Goal: Information Seeking & Learning: Learn about a topic

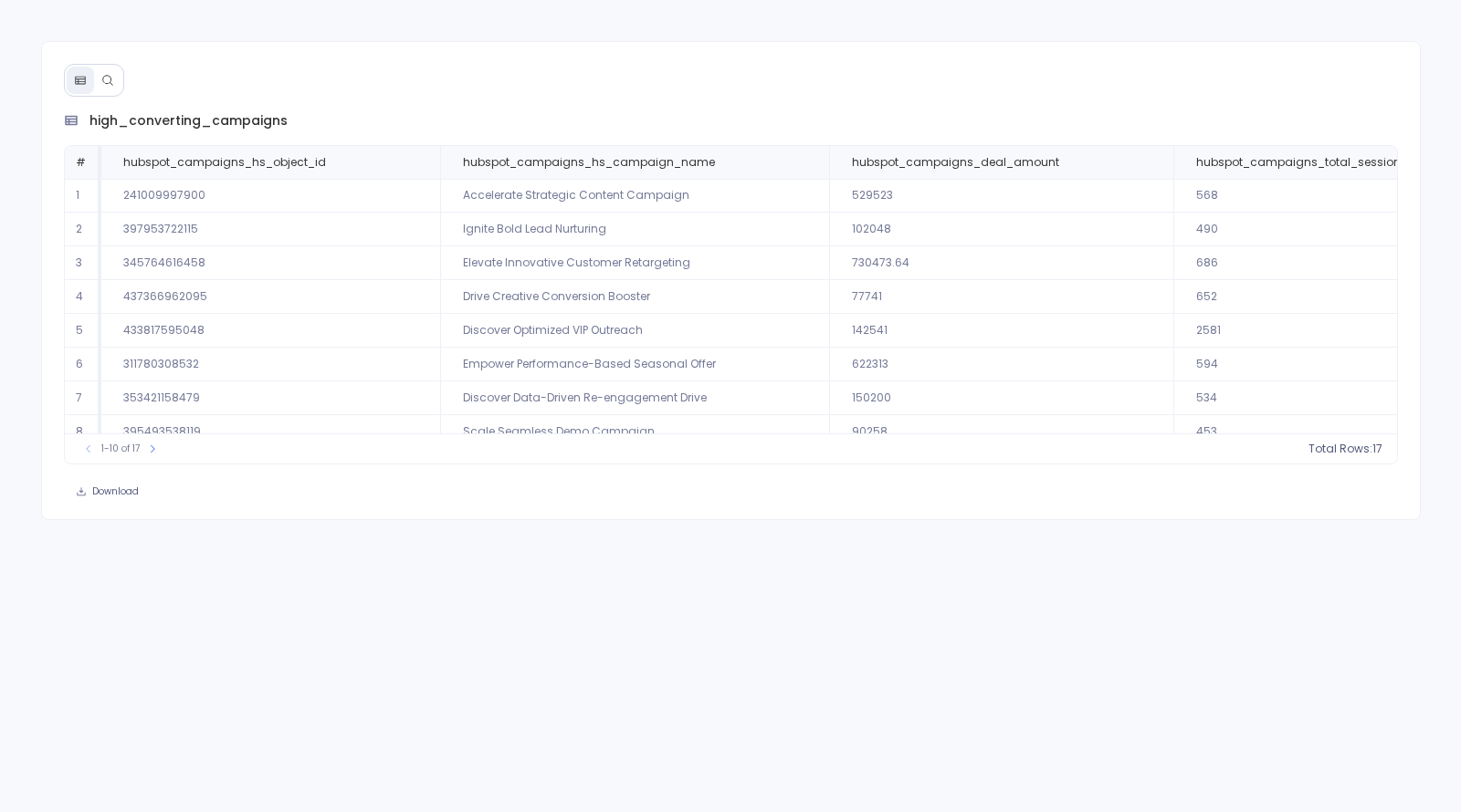
click at [106, 80] on icon at bounding box center [108, 80] width 13 height 13
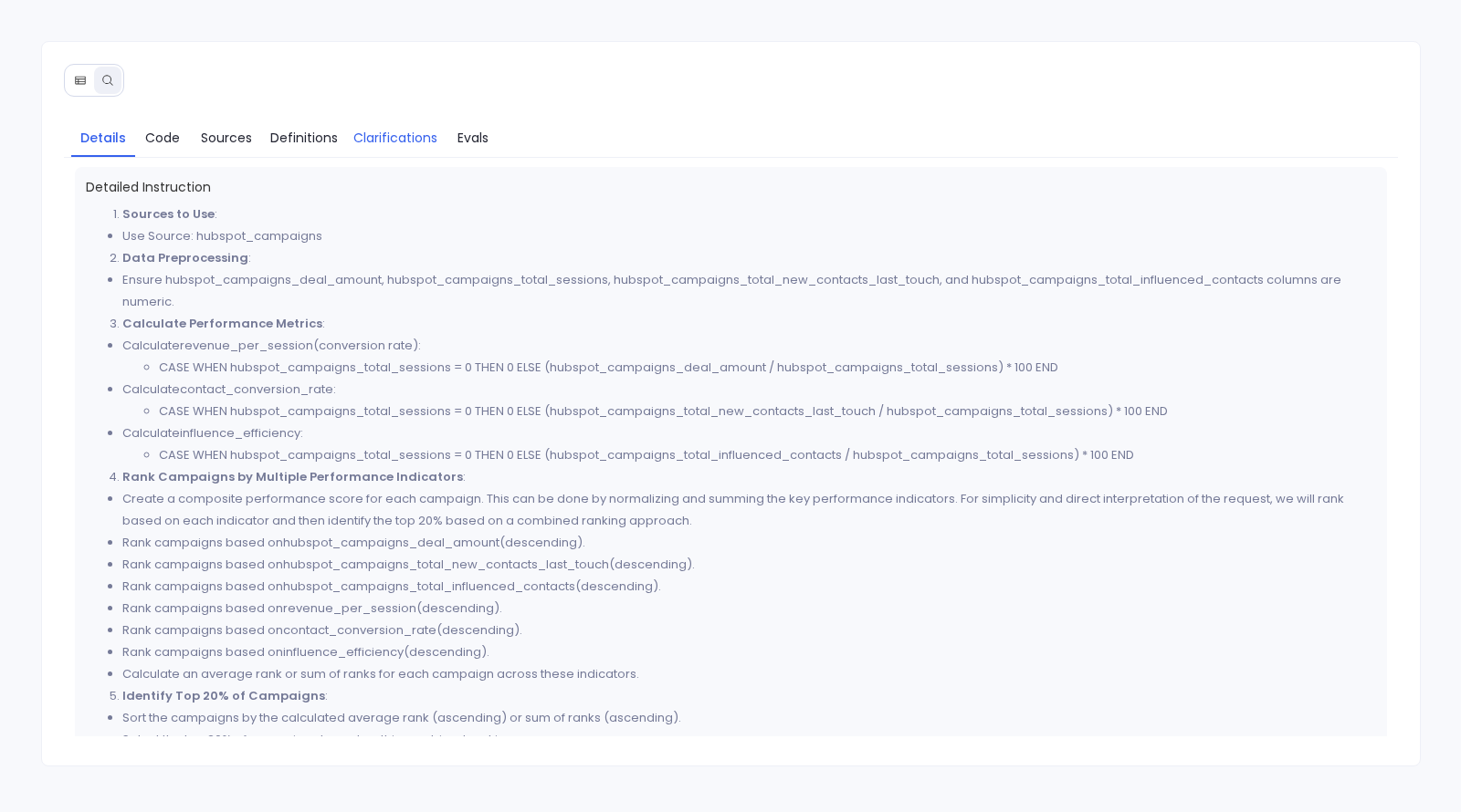
click at [363, 142] on span "Clarifications" at bounding box center [396, 138] width 84 height 20
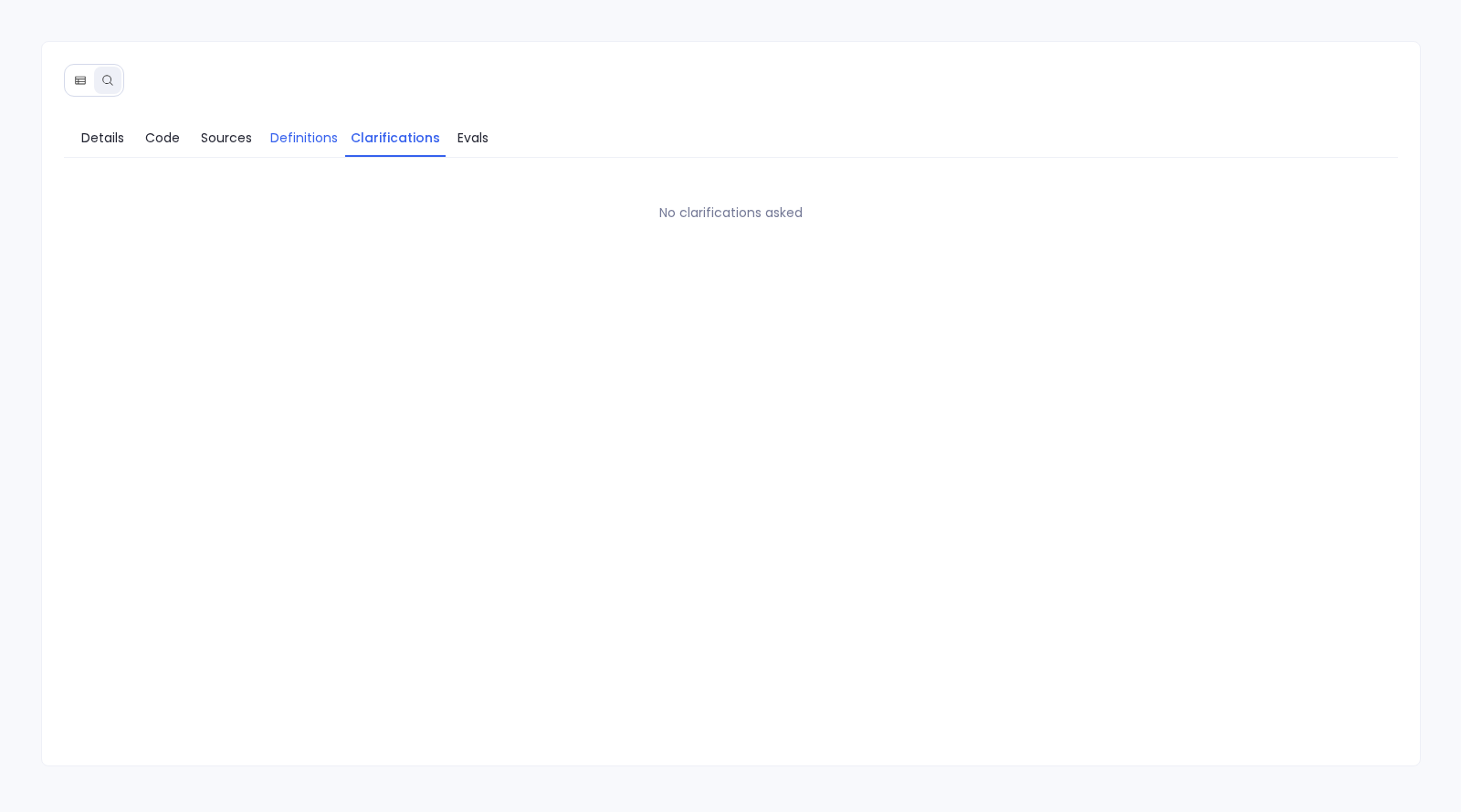
click at [315, 142] on span "Definitions" at bounding box center [304, 138] width 67 height 20
click at [218, 135] on span "Sources" at bounding box center [226, 138] width 51 height 20
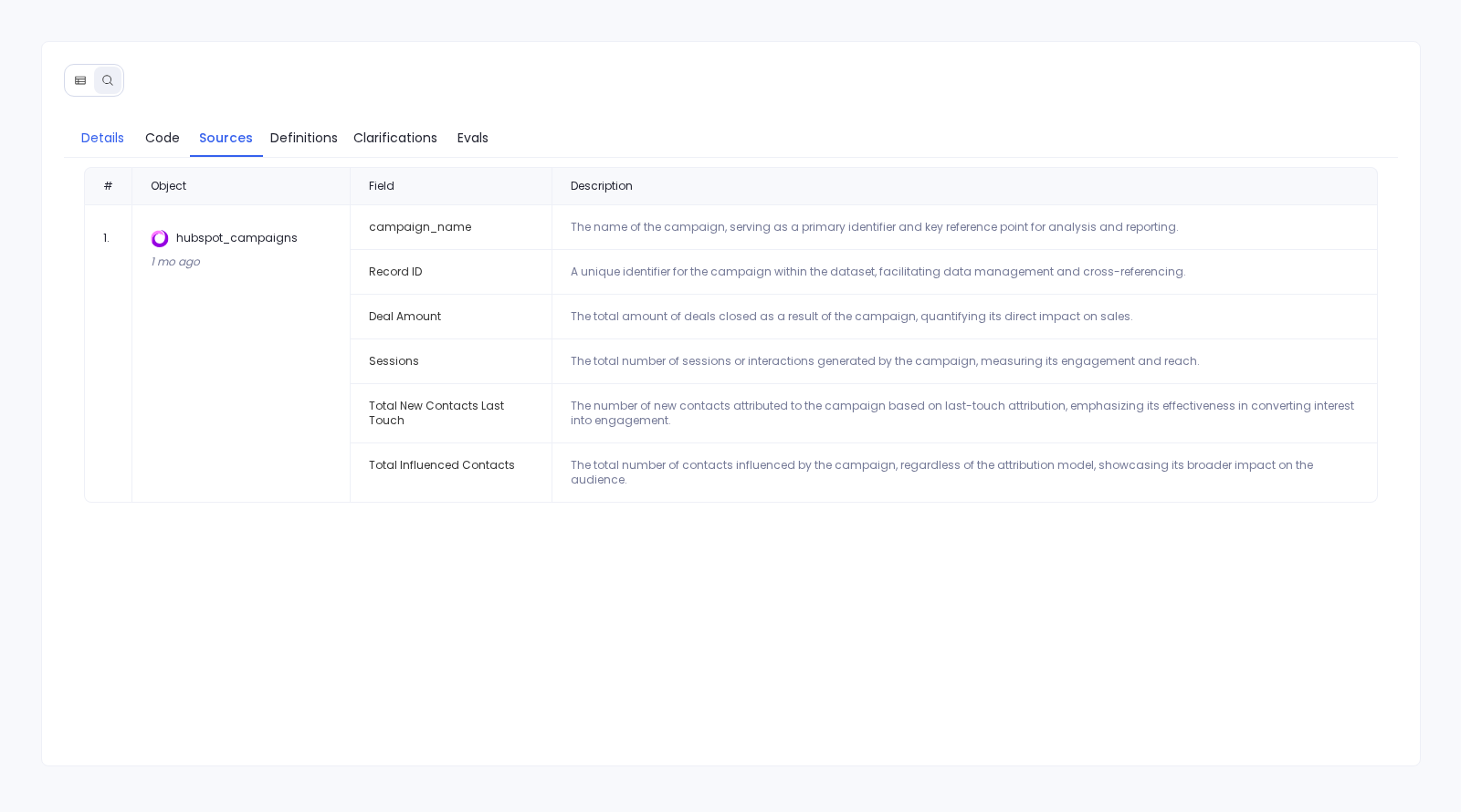
click at [114, 140] on span "Details" at bounding box center [103, 138] width 43 height 20
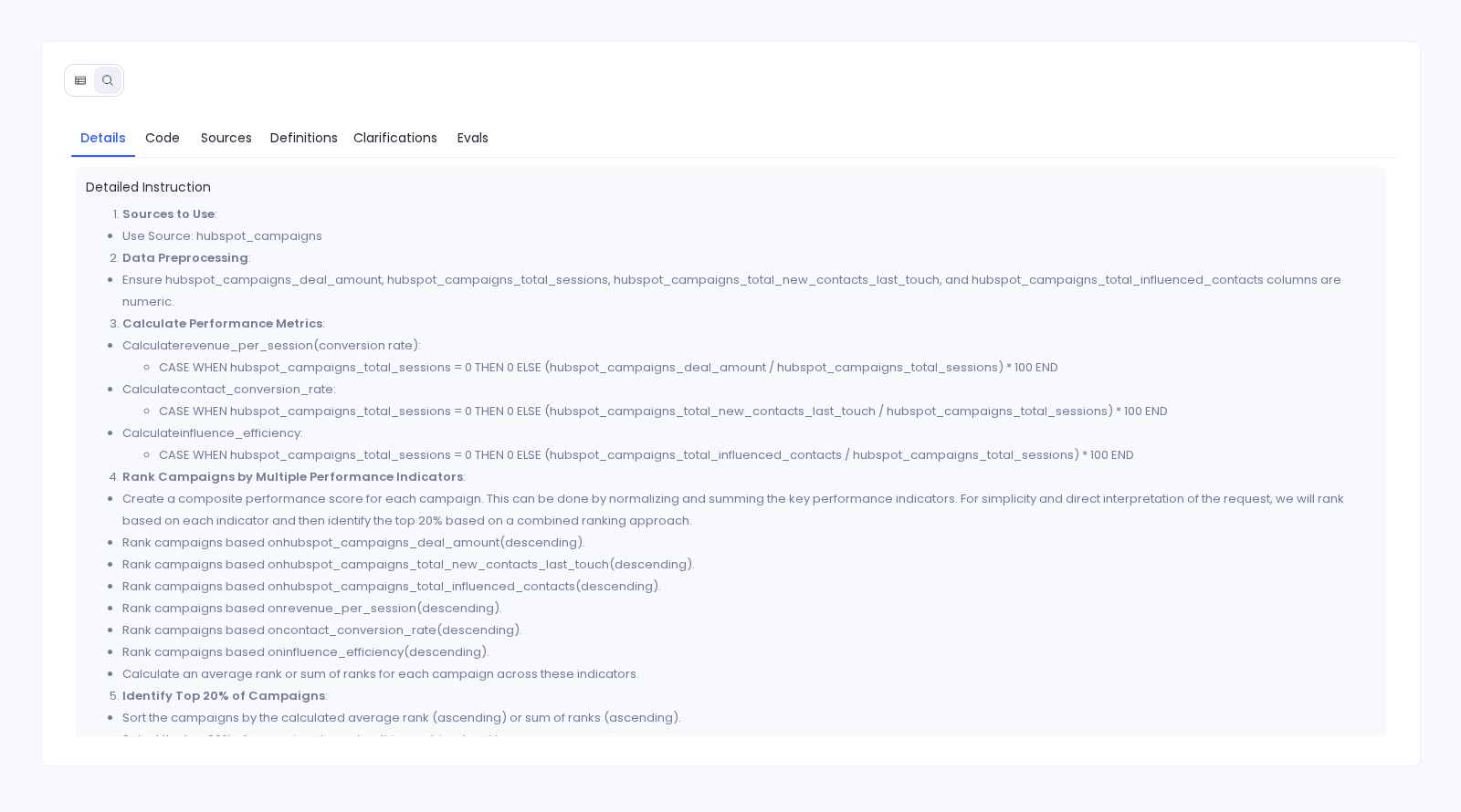
click at [77, 69] on button at bounding box center [80, 80] width 27 height 27
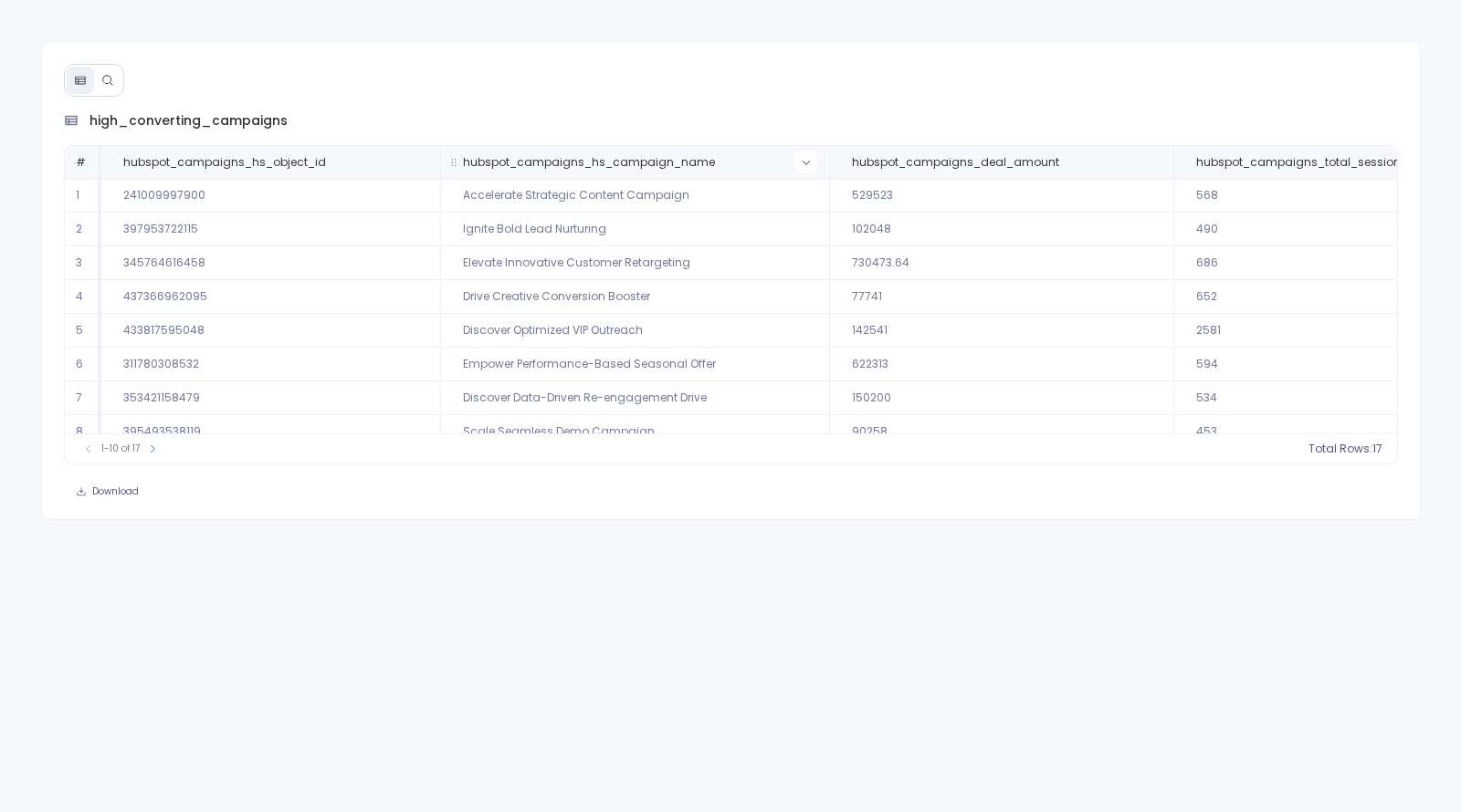
click at [801, 165] on icon at bounding box center [807, 163] width 11 height 11
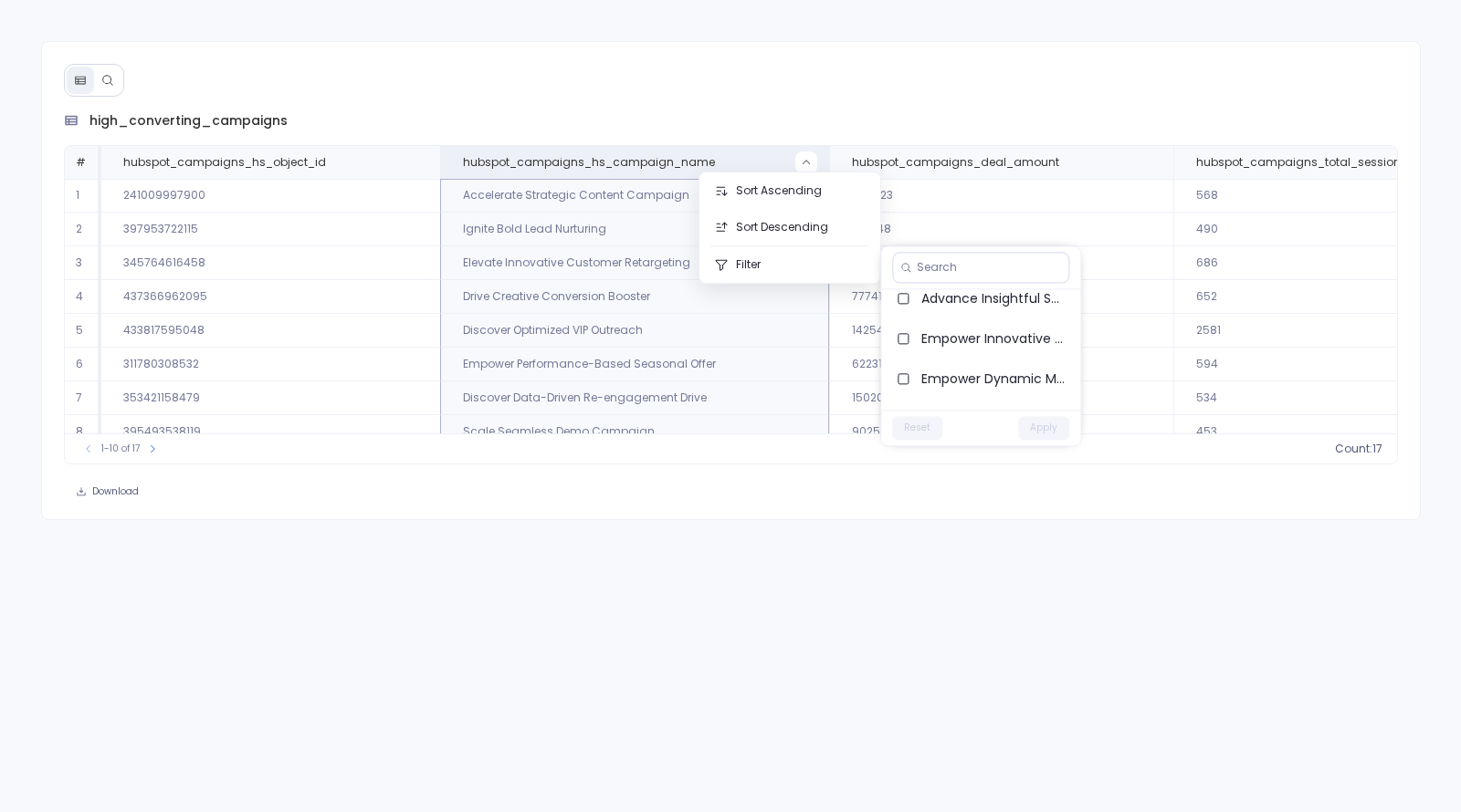
scroll to position [559, 0]
click at [1168, 670] on div "high_converting_campaigns # hubspot_campaigns_hs_object_id hubspot_campaigns_hs…" at bounding box center [730, 406] width 1461 height 812
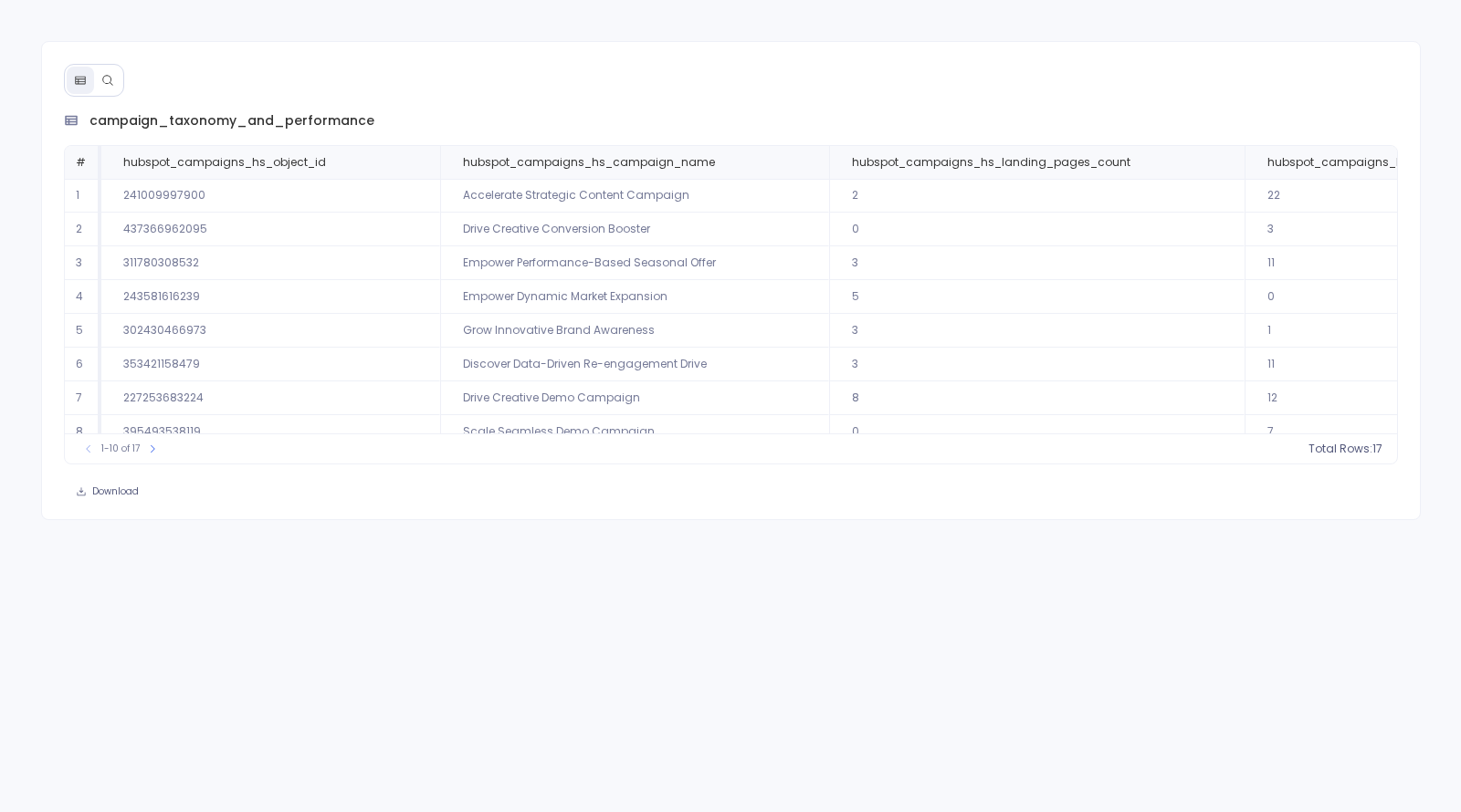
click at [103, 76] on icon at bounding box center [108, 80] width 13 height 13
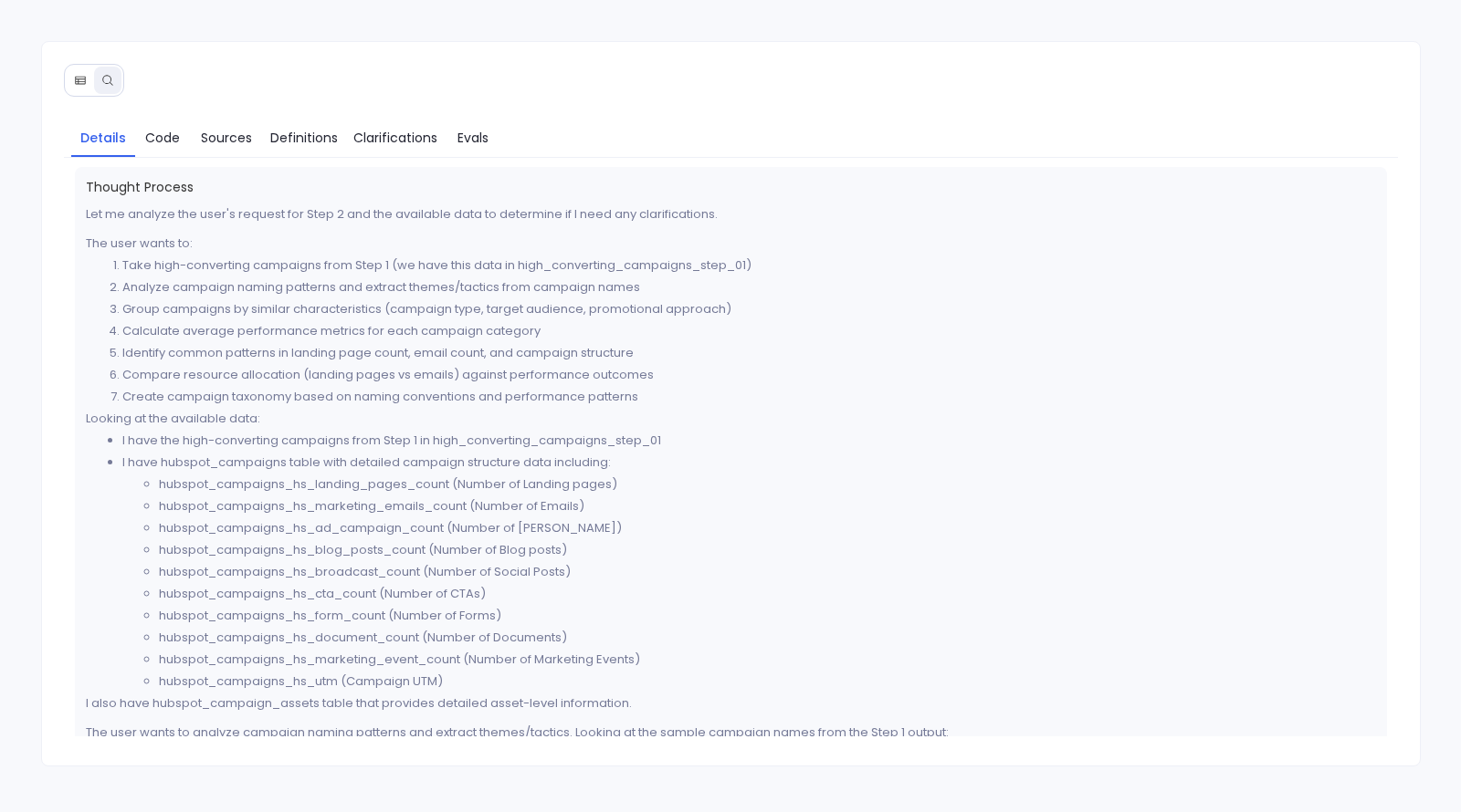
click at [76, 78] on icon at bounding box center [80, 80] width 10 height 8
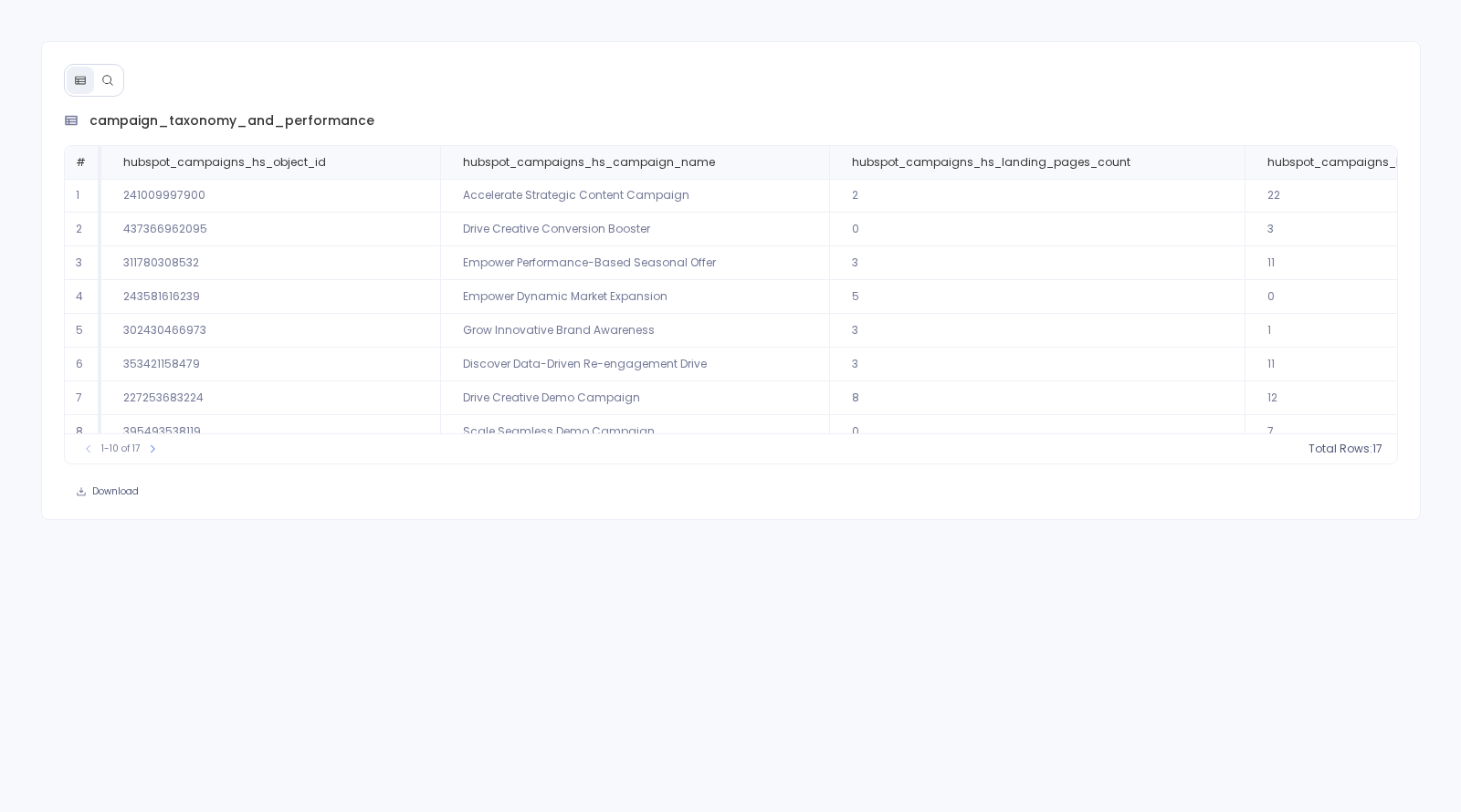
click at [108, 84] on icon at bounding box center [108, 80] width 13 height 13
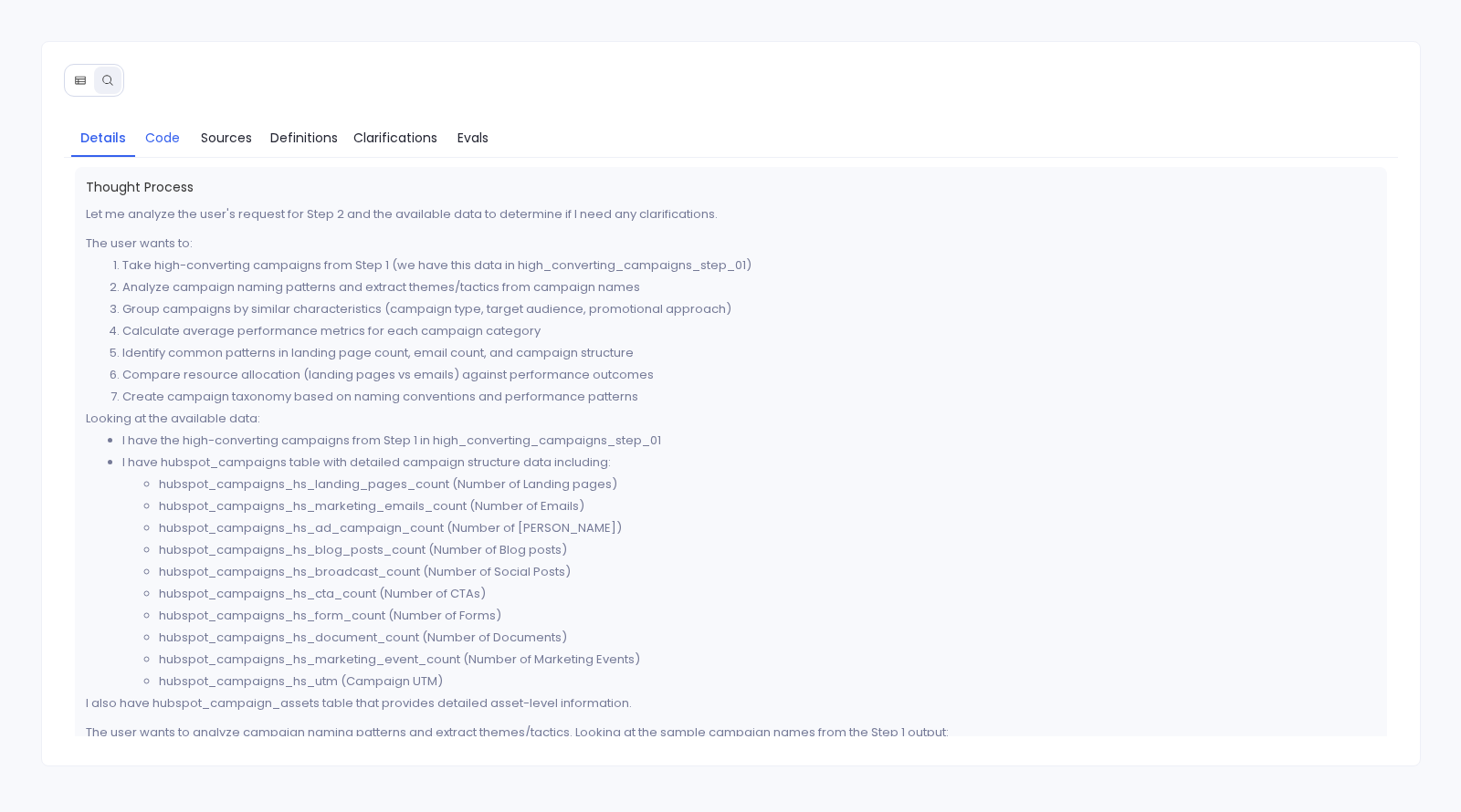
click at [159, 138] on span "Code" at bounding box center [162, 138] width 35 height 20
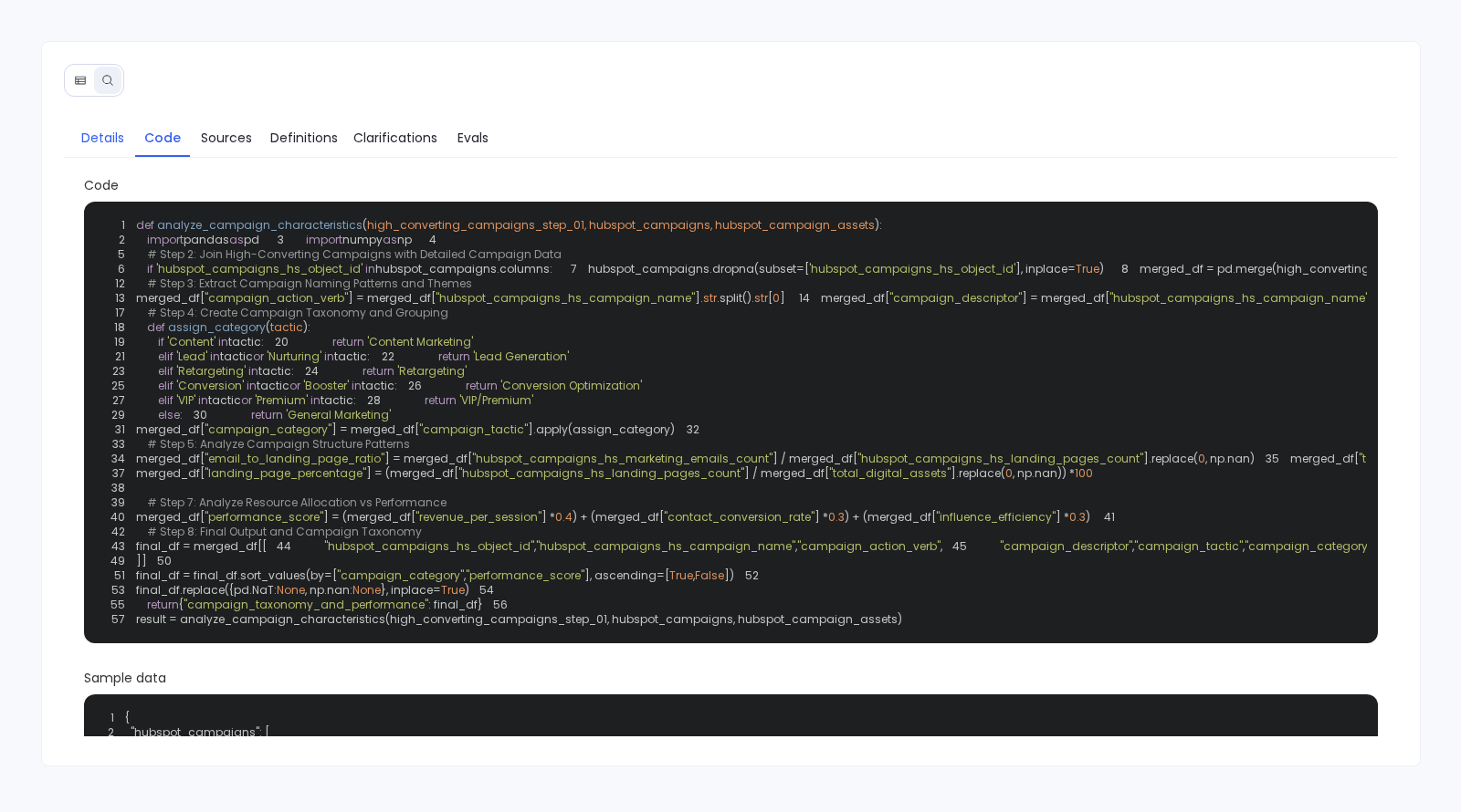
click at [111, 138] on span "Details" at bounding box center [103, 138] width 43 height 20
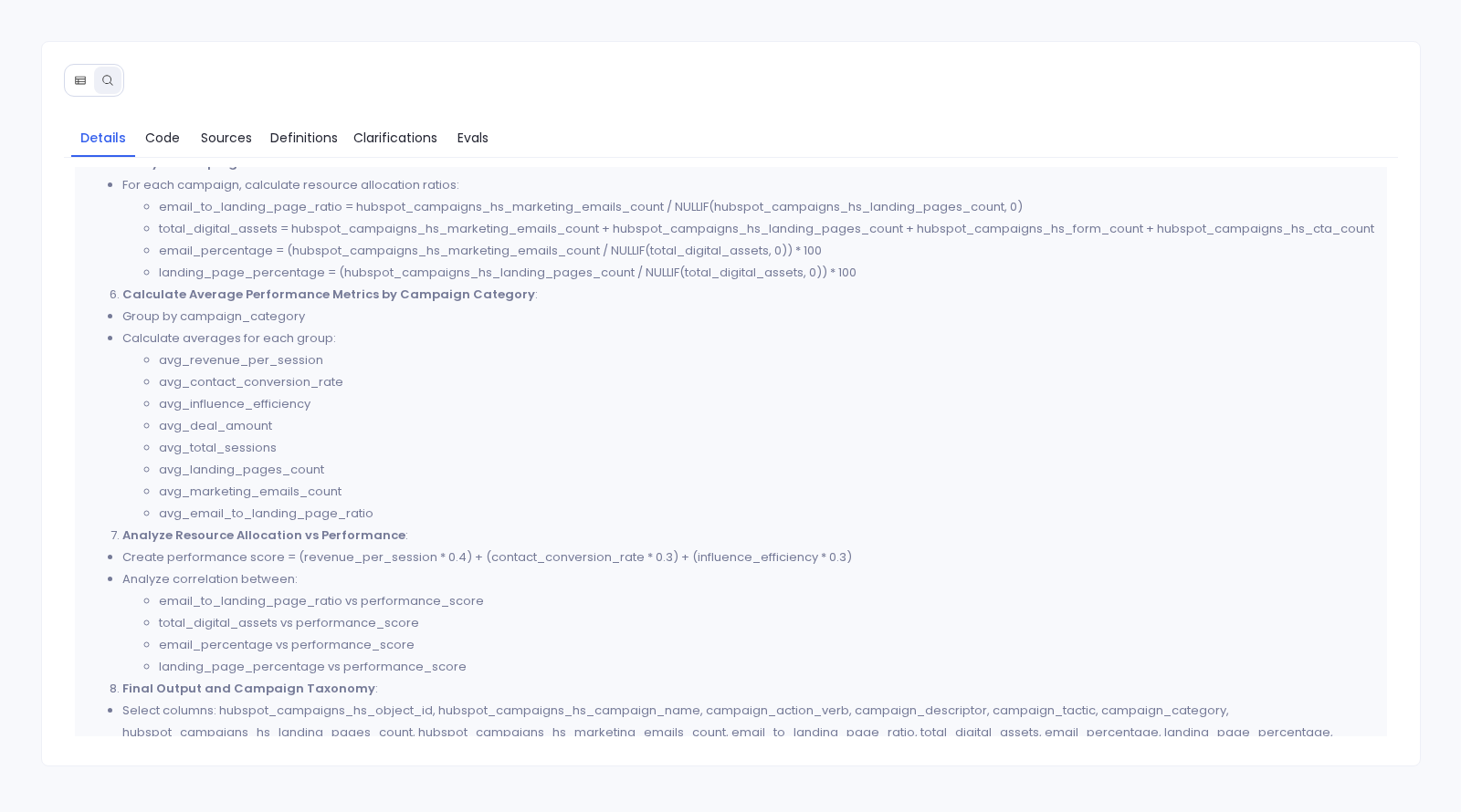
scroll to position [1759, 0]
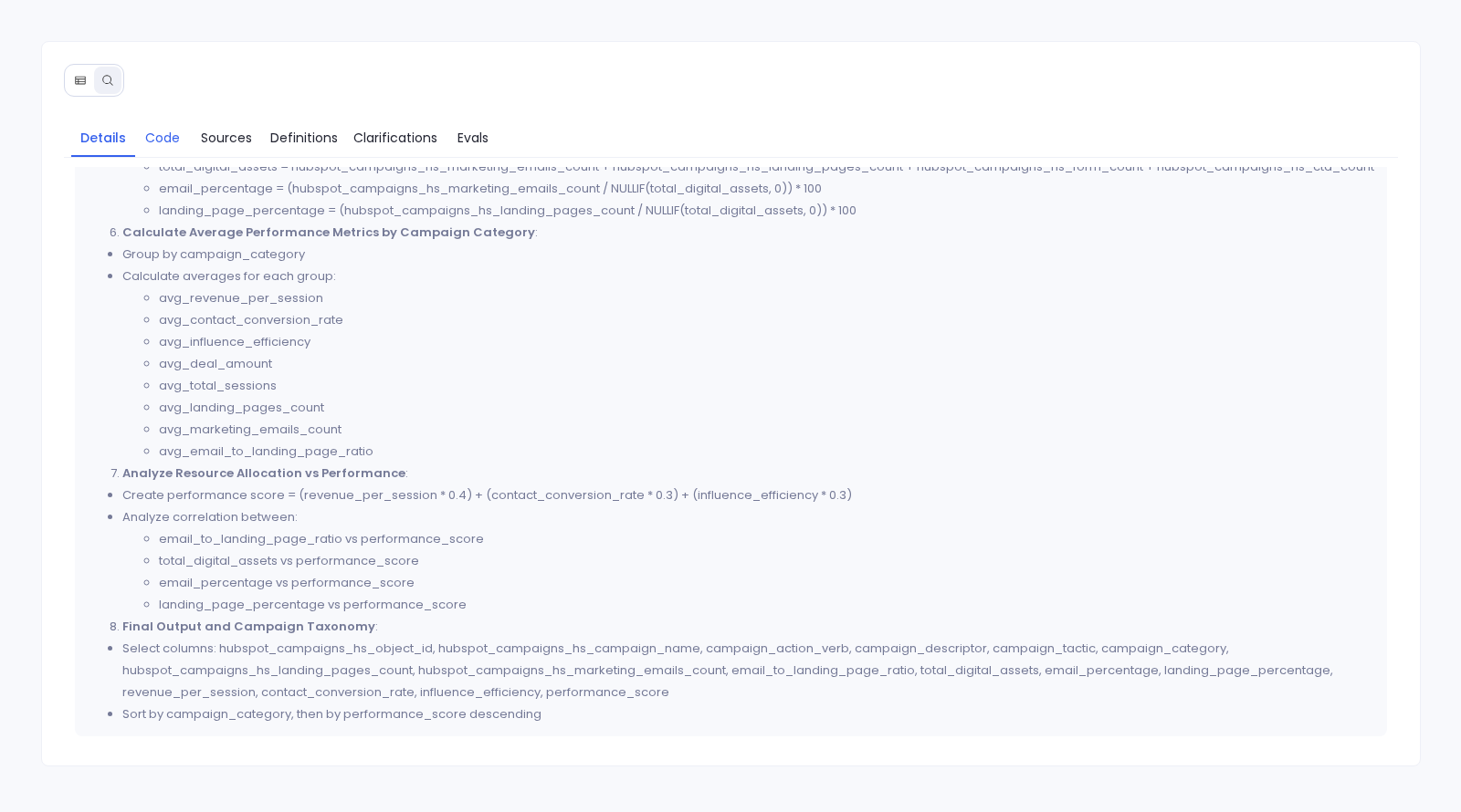
click at [174, 132] on span "Code" at bounding box center [162, 138] width 35 height 20
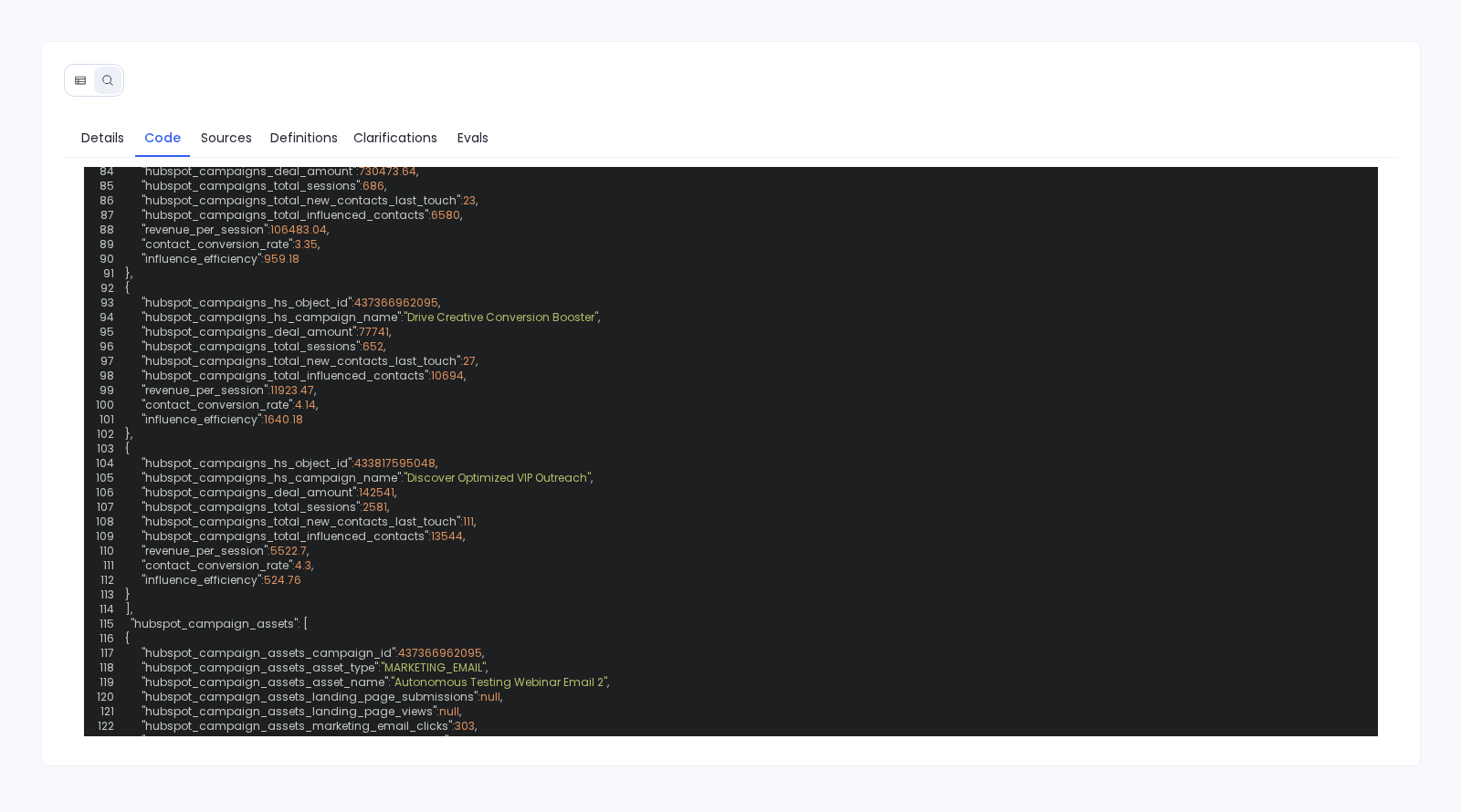
click at [82, 79] on icon at bounding box center [80, 80] width 13 height 13
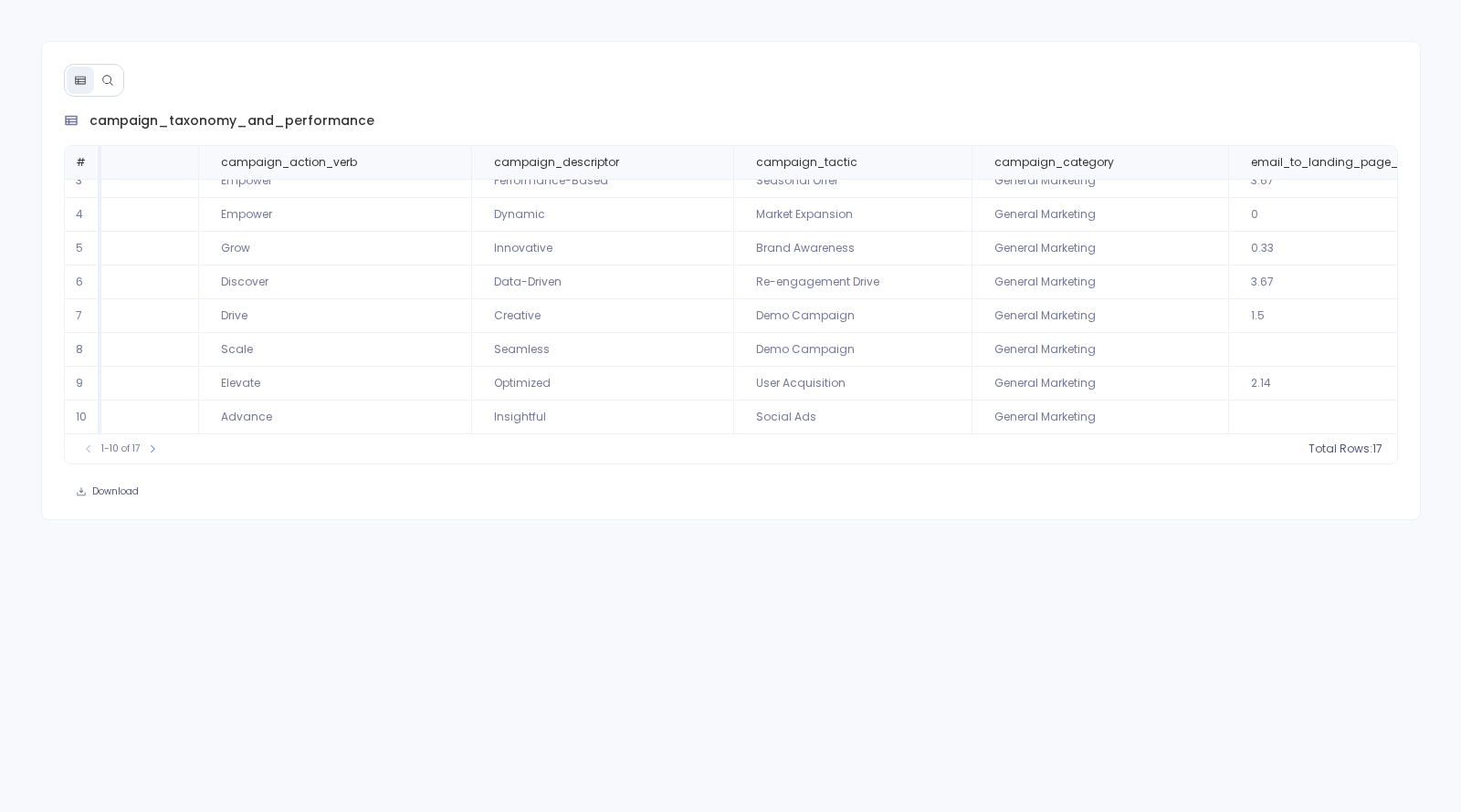
scroll to position [0, 1477]
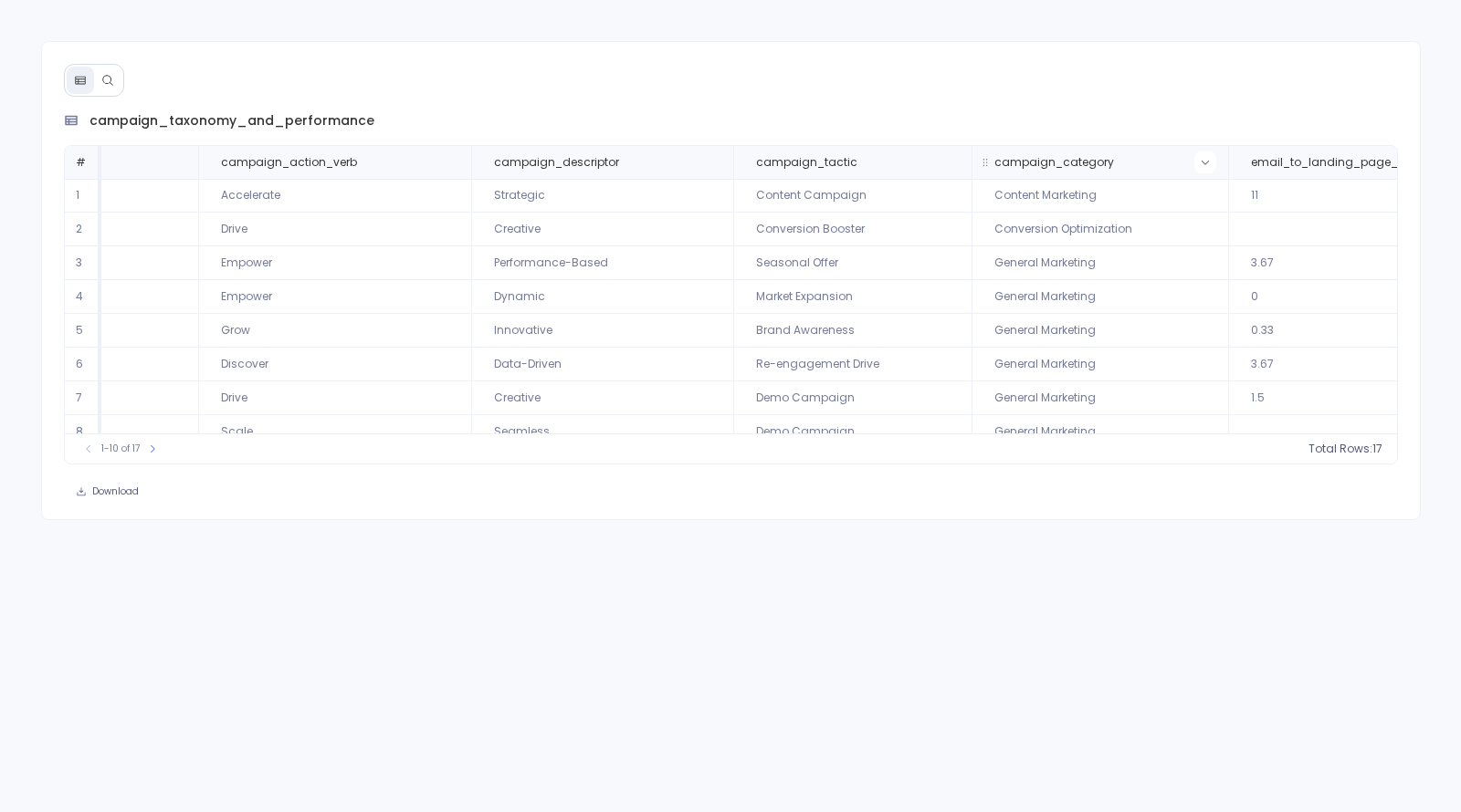
click at [1200, 161] on icon at bounding box center [1205, 163] width 11 height 11
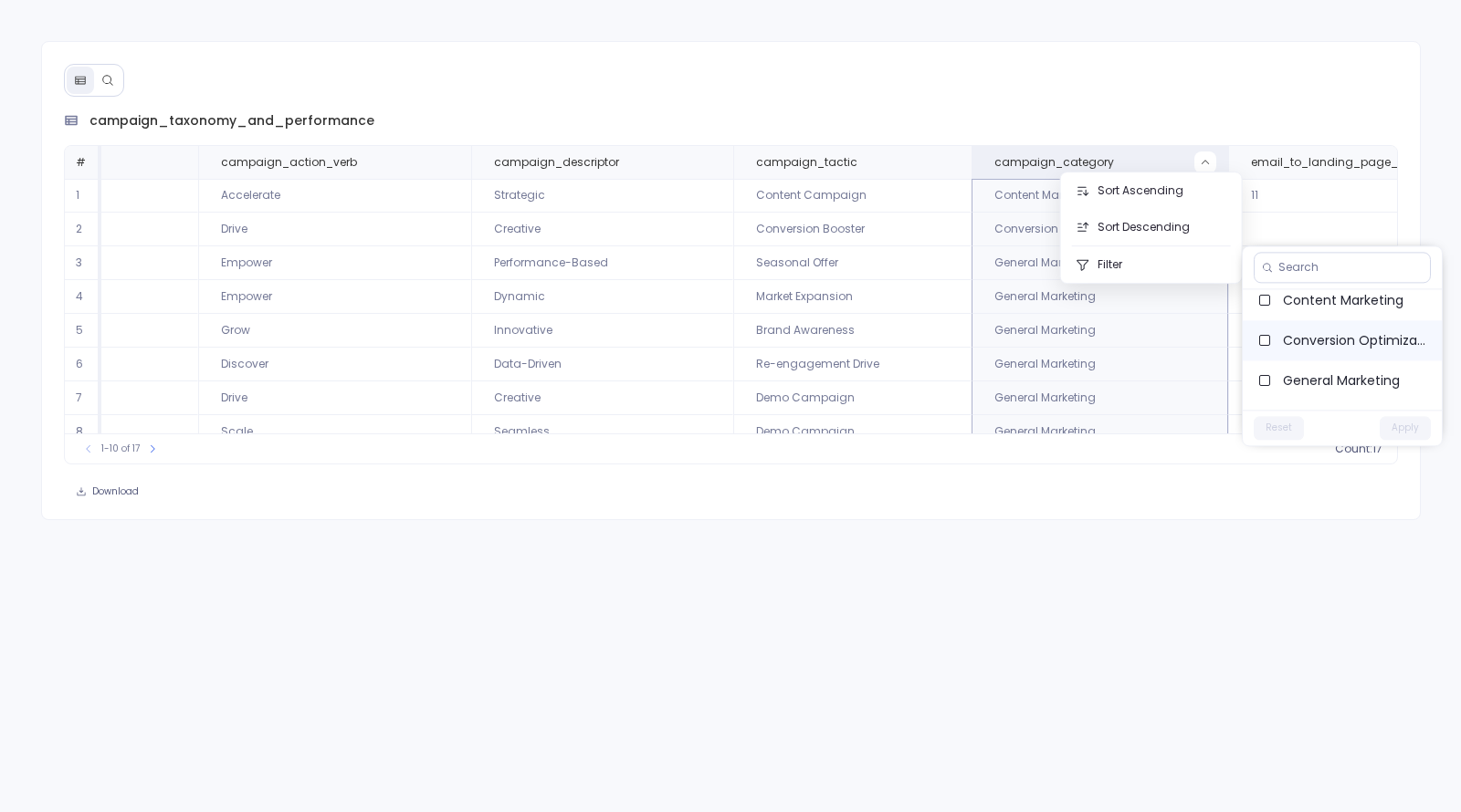
scroll to position [0, 0]
click at [1041, 592] on div "campaign_taxonomy_and_performance # hubspot_campaigns_hs_object_id hubspot_camp…" at bounding box center [730, 406] width 1461 height 812
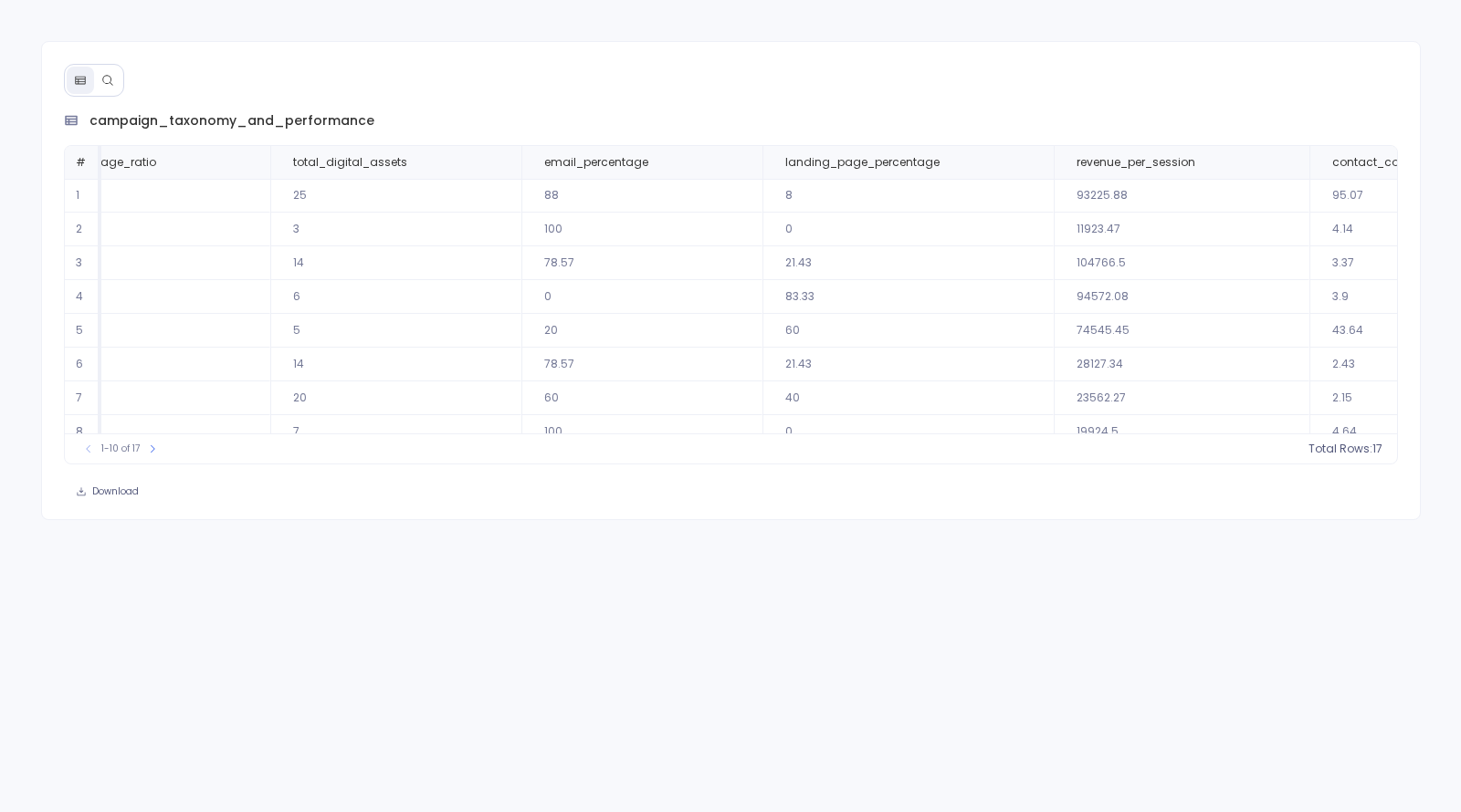
scroll to position [0, 3158]
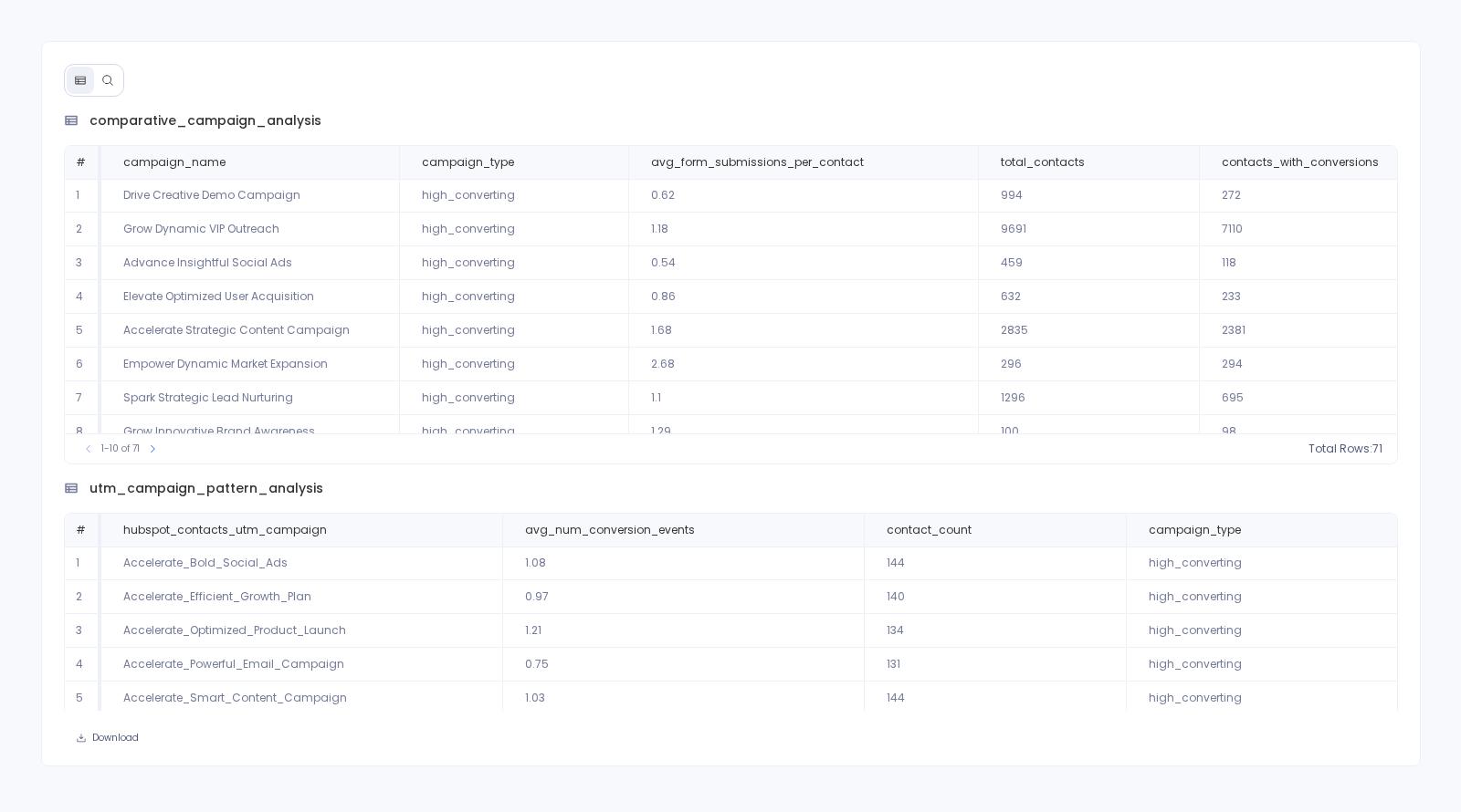
click at [108, 81] on icon at bounding box center [108, 80] width 13 height 13
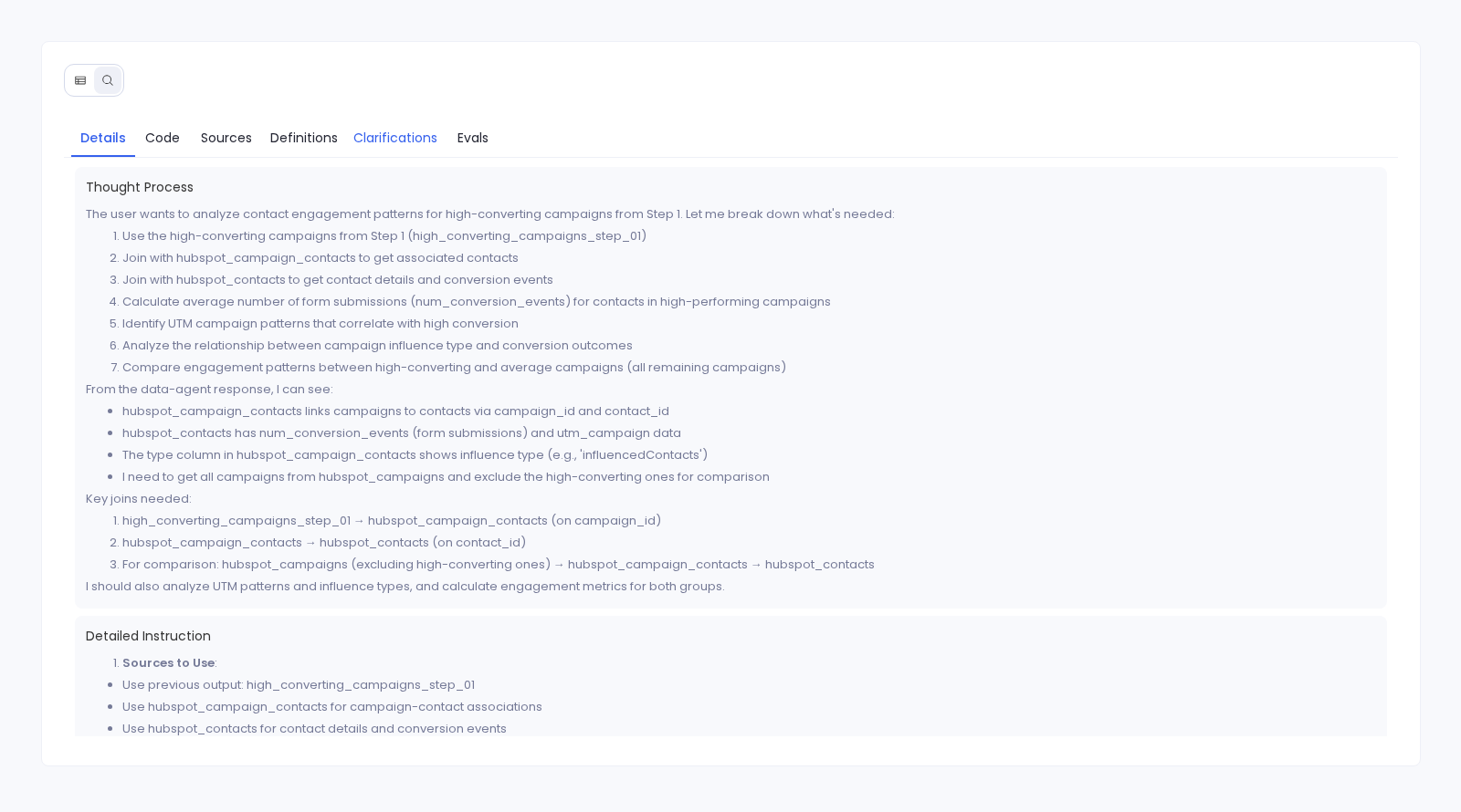
click at [359, 138] on span "Clarifications" at bounding box center [396, 138] width 84 height 20
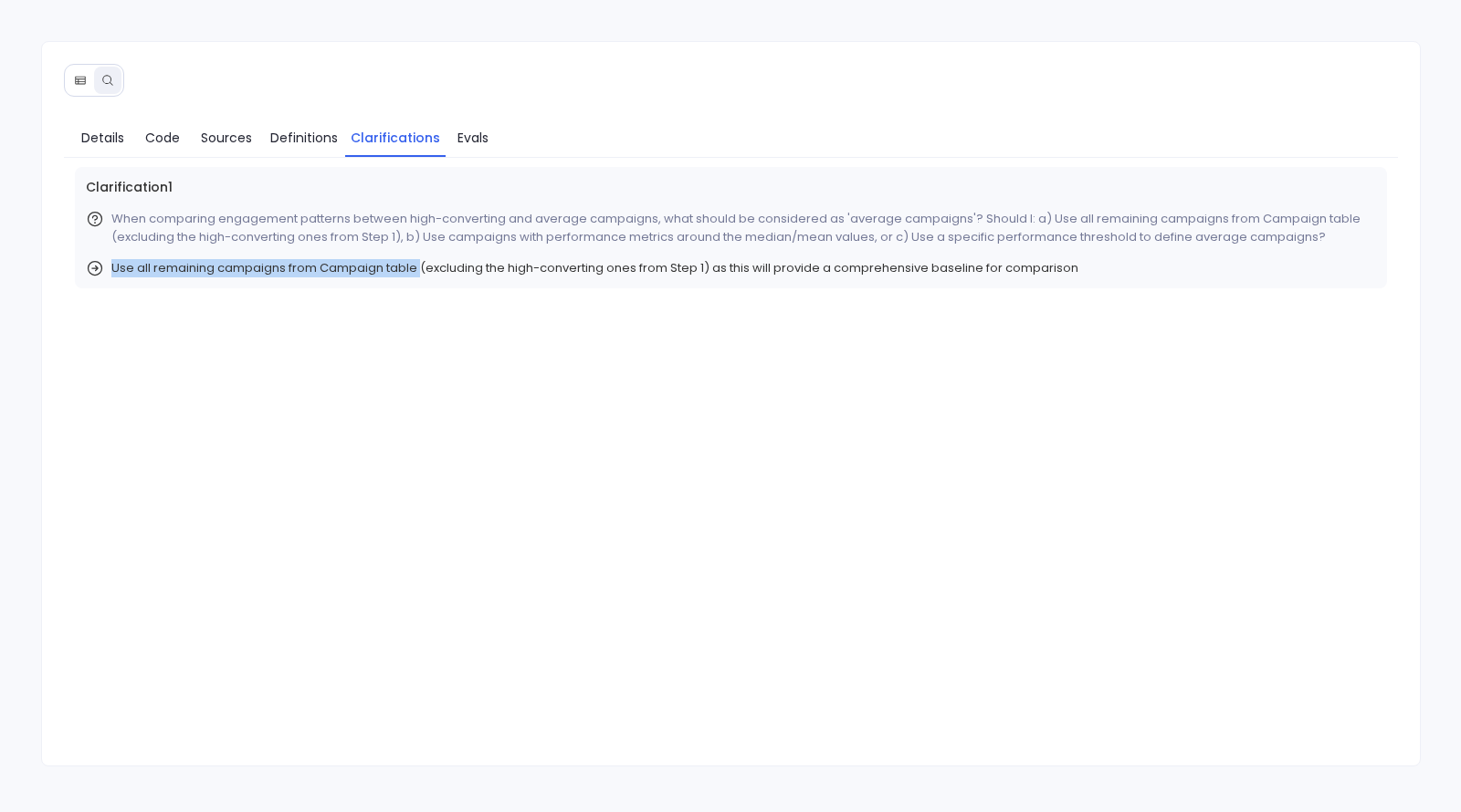
drag, startPoint x: 109, startPoint y: 264, endPoint x: 419, endPoint y: 264, distance: 310.0
click at [419, 264] on div "Use all remaining campaigns from Campaign table (excluding the high-converting …" at bounding box center [731, 268] width 1291 height 19
click at [419, 264] on span "Use all remaining campaigns from Campaign table (excluding the high-converting …" at bounding box center [594, 268] width 967 height 19
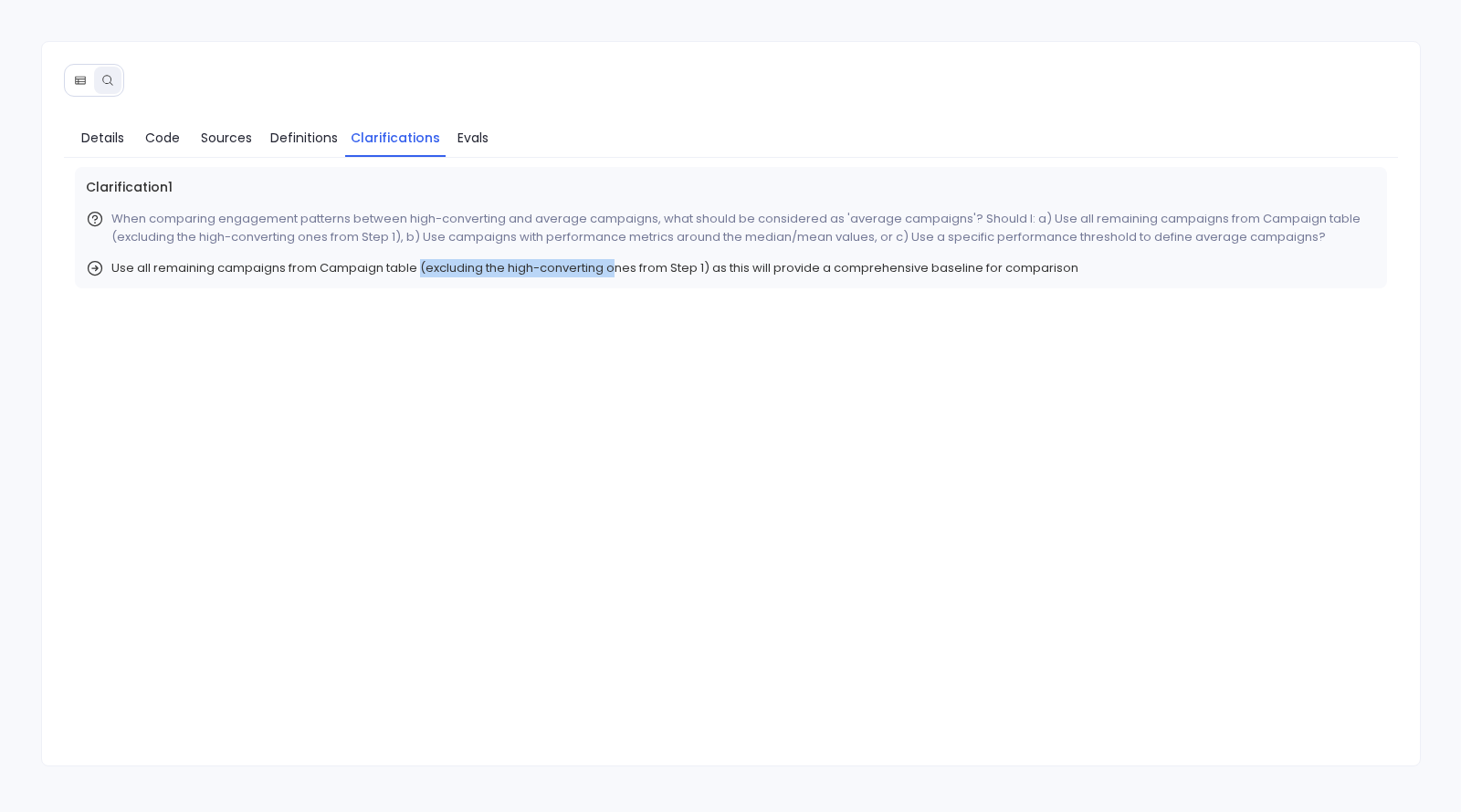
drag, startPoint x: 419, startPoint y: 264, endPoint x: 612, endPoint y: 265, distance: 193.0
click at [612, 265] on span "Use all remaining campaigns from Campaign table (excluding the high-converting …" at bounding box center [594, 268] width 967 height 19
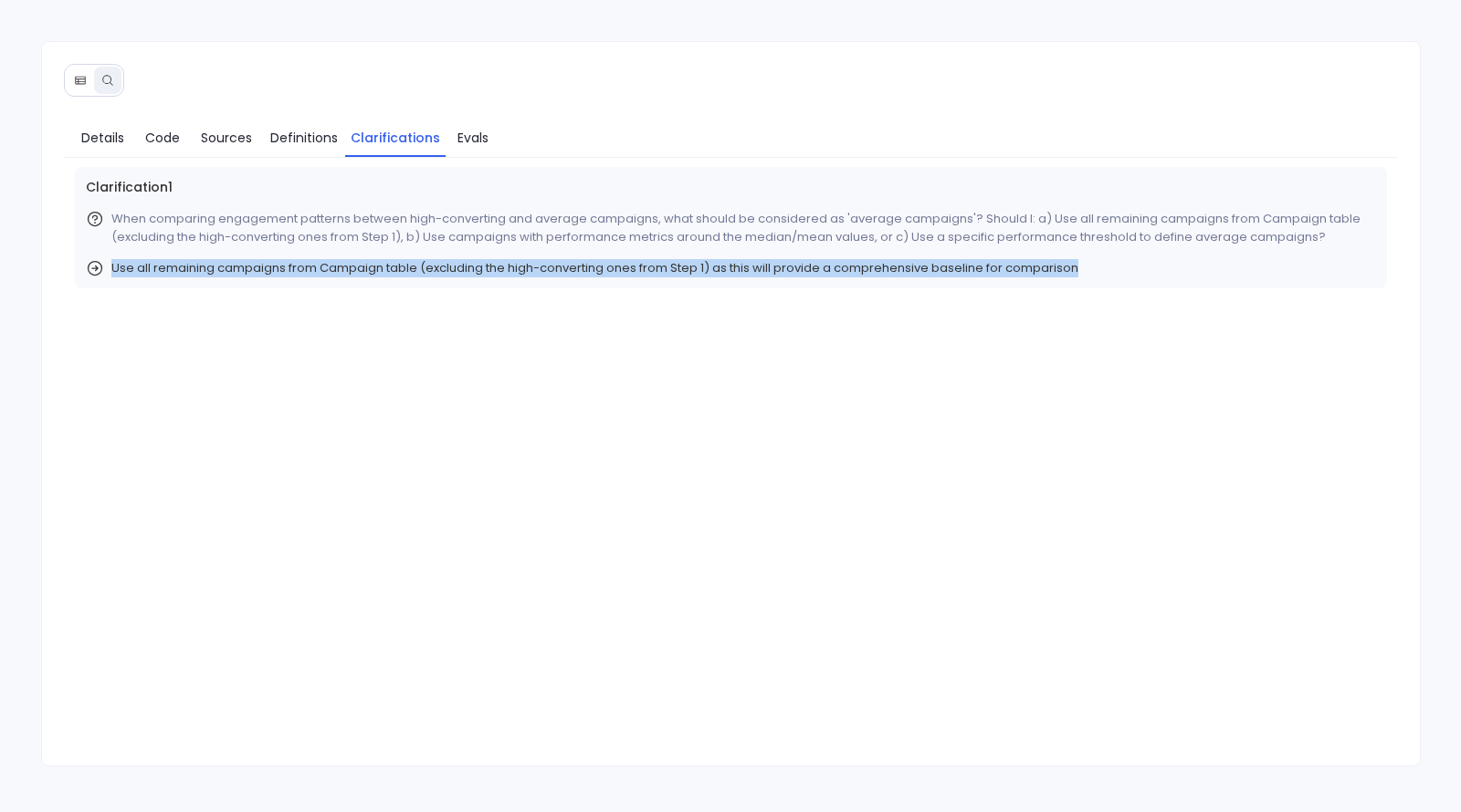
click at [612, 265] on span "Use all remaining campaigns from Campaign table (excluding the high-converting …" at bounding box center [594, 268] width 967 height 19
click at [632, 265] on span "Use all remaining campaigns from Campaign table (excluding the high-converting …" at bounding box center [594, 268] width 967 height 19
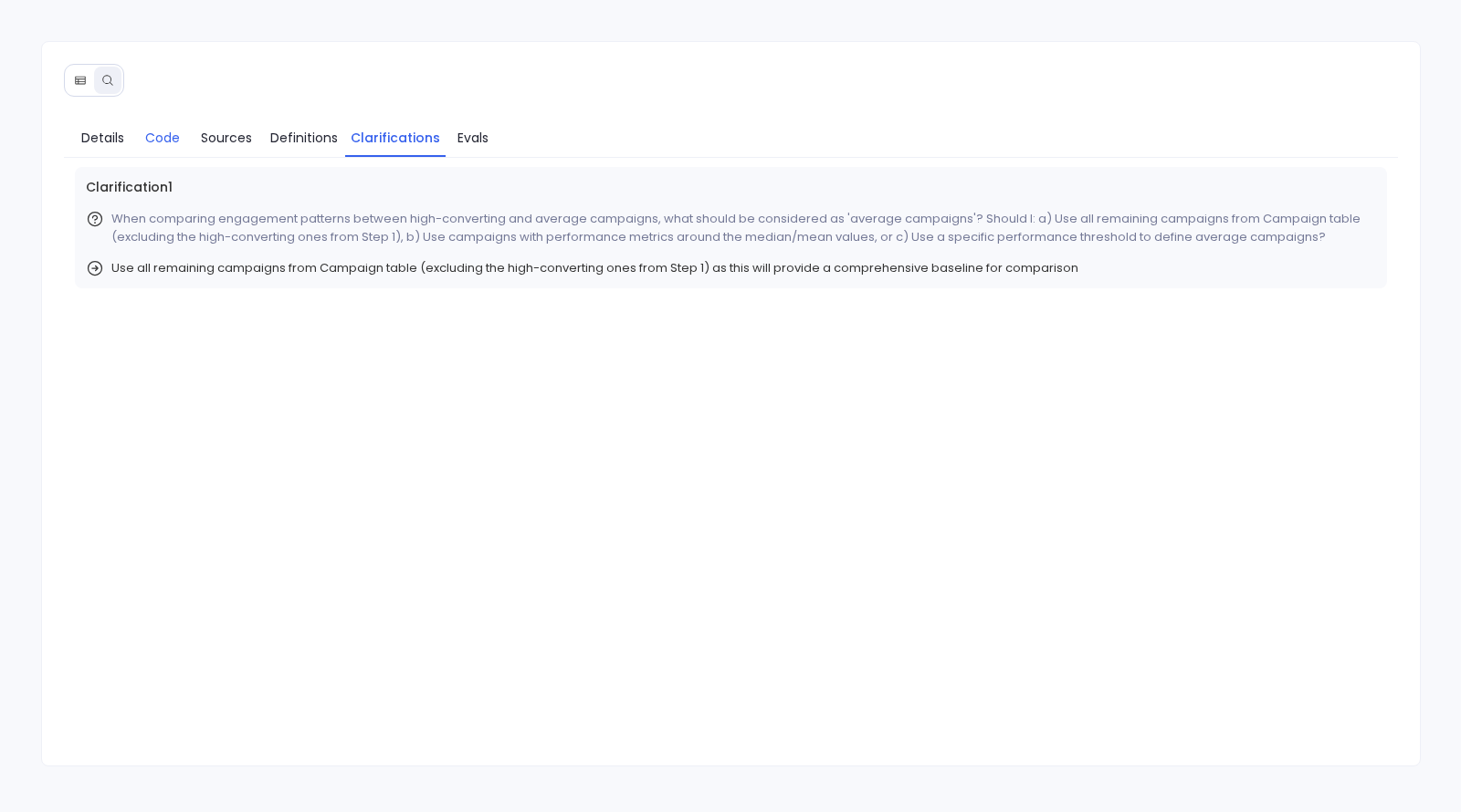
click at [139, 133] on link "Code" at bounding box center [162, 138] width 55 height 38
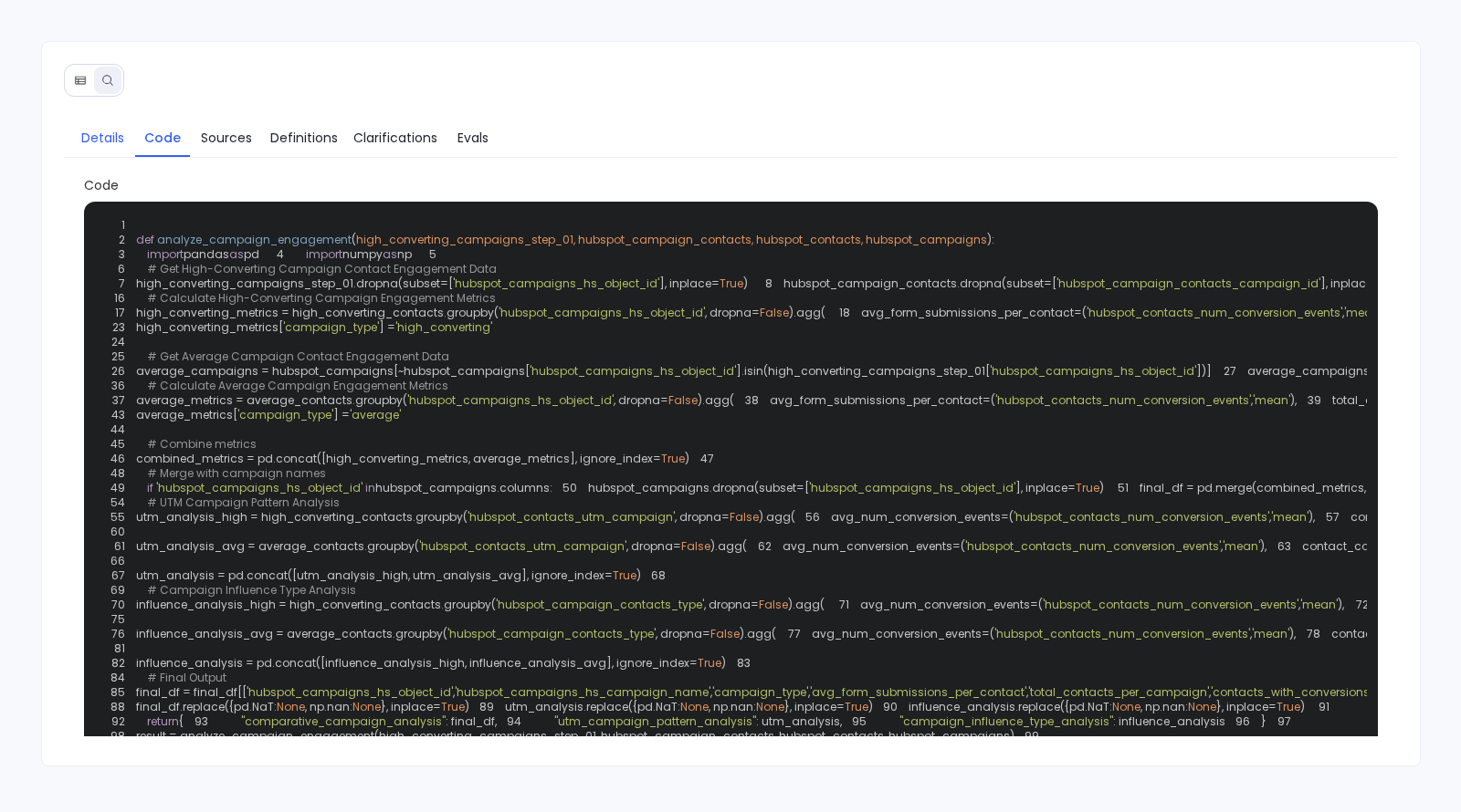
click at [81, 132] on span "Details" at bounding box center [103, 138] width 43 height 20
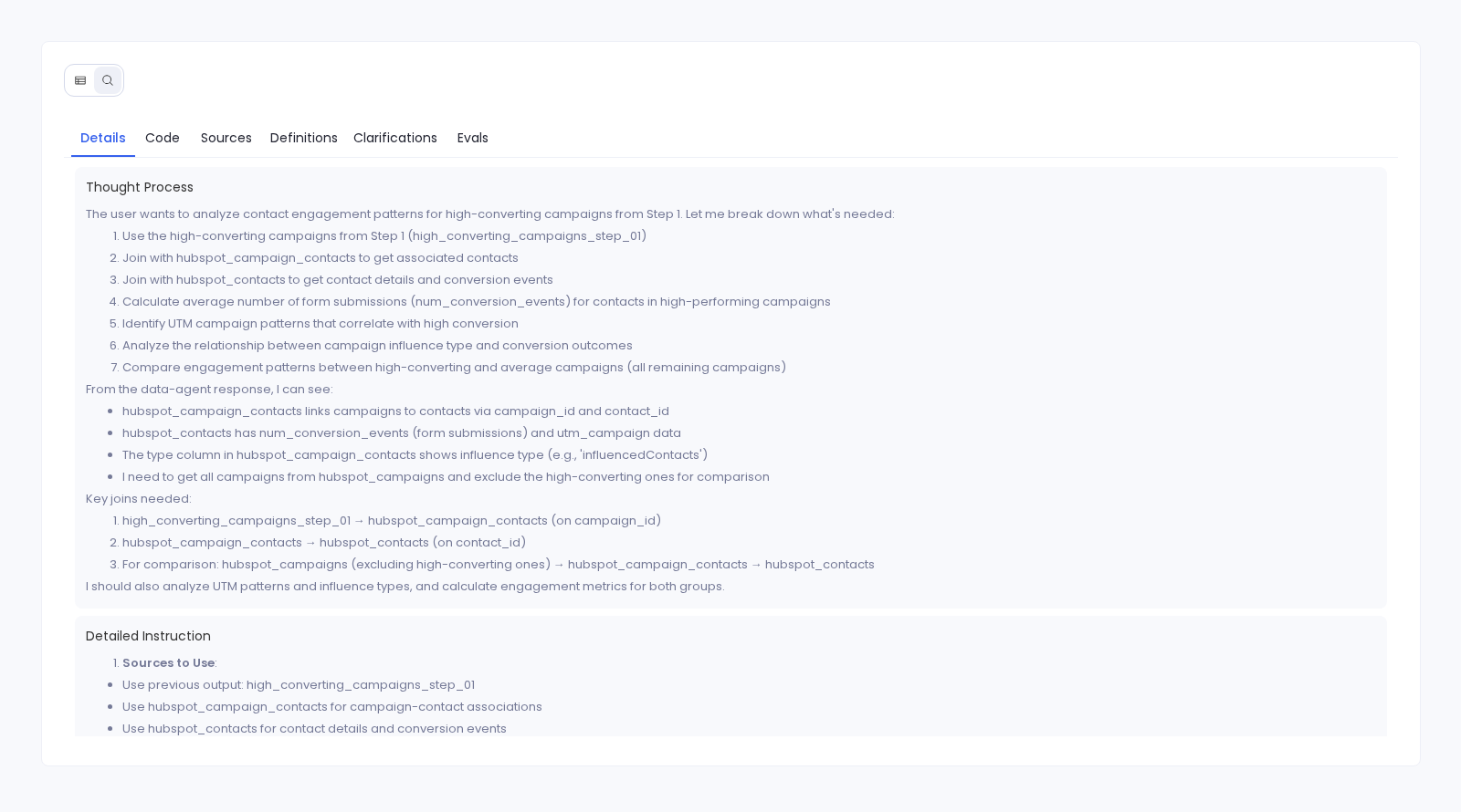
click at [78, 80] on icon at bounding box center [80, 80] width 13 height 13
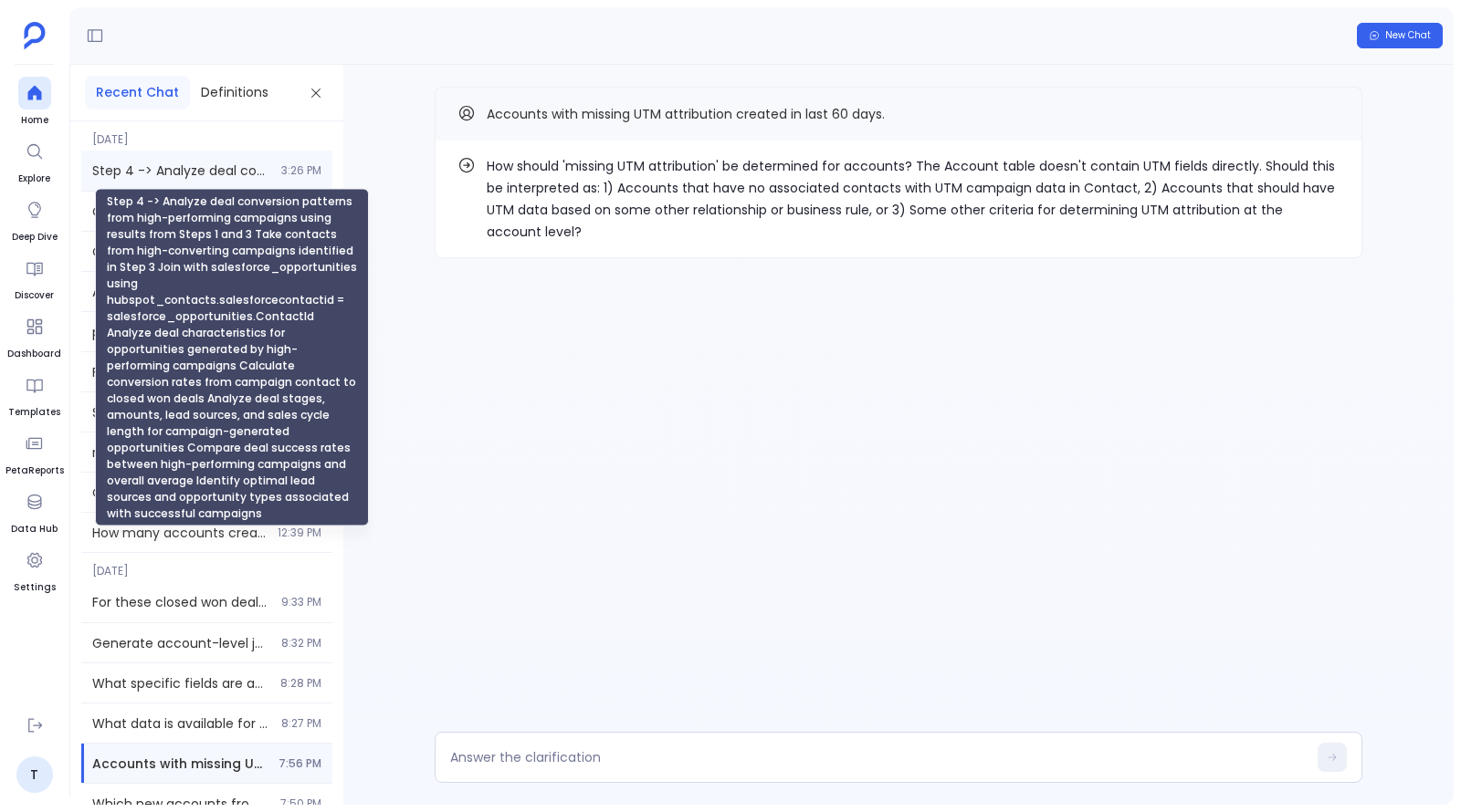
click at [167, 169] on span "Step 4 -> Analyze deal conversion patterns from high-performing campaigns using…" at bounding box center [182, 171] width 178 height 19
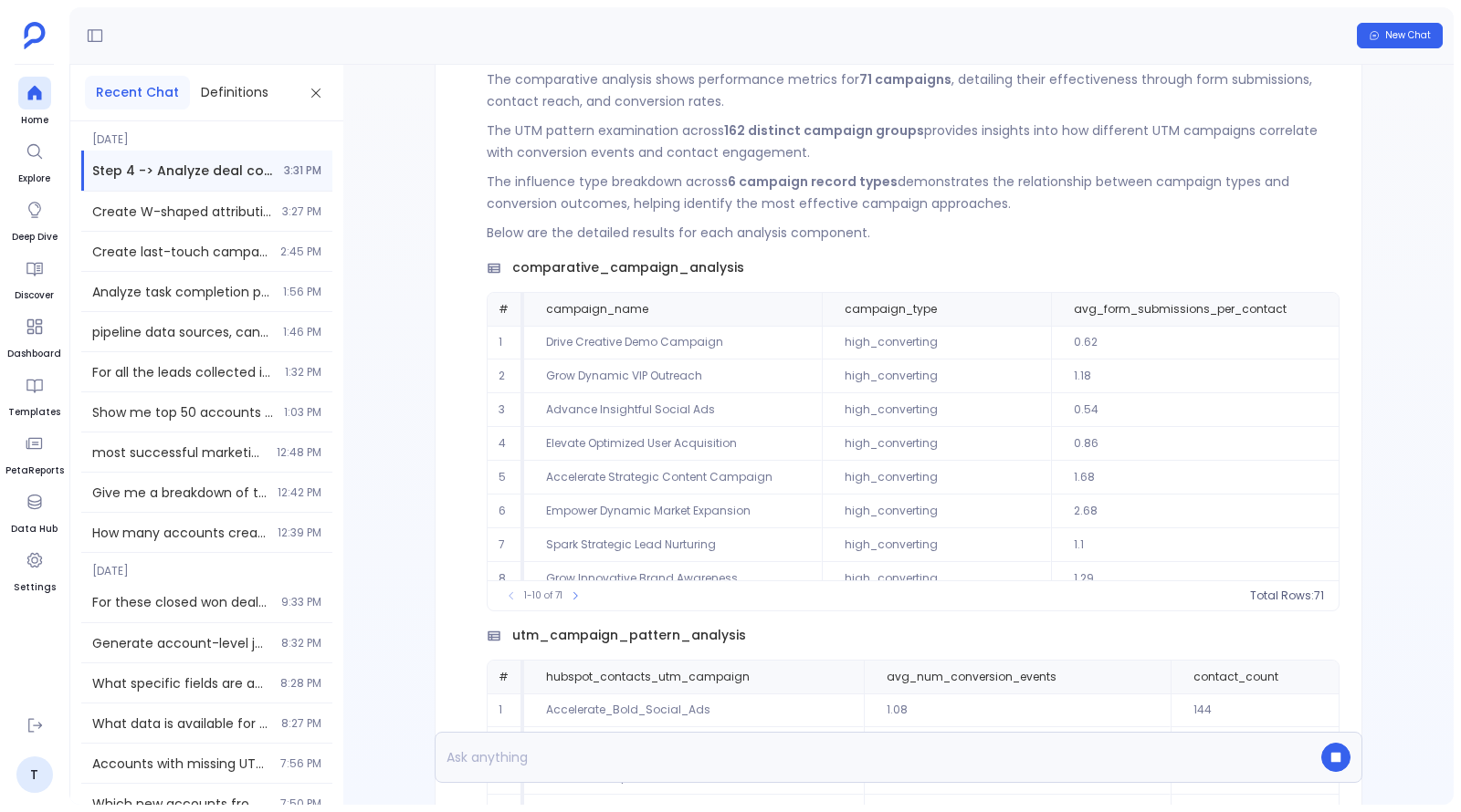
scroll to position [-3102, 0]
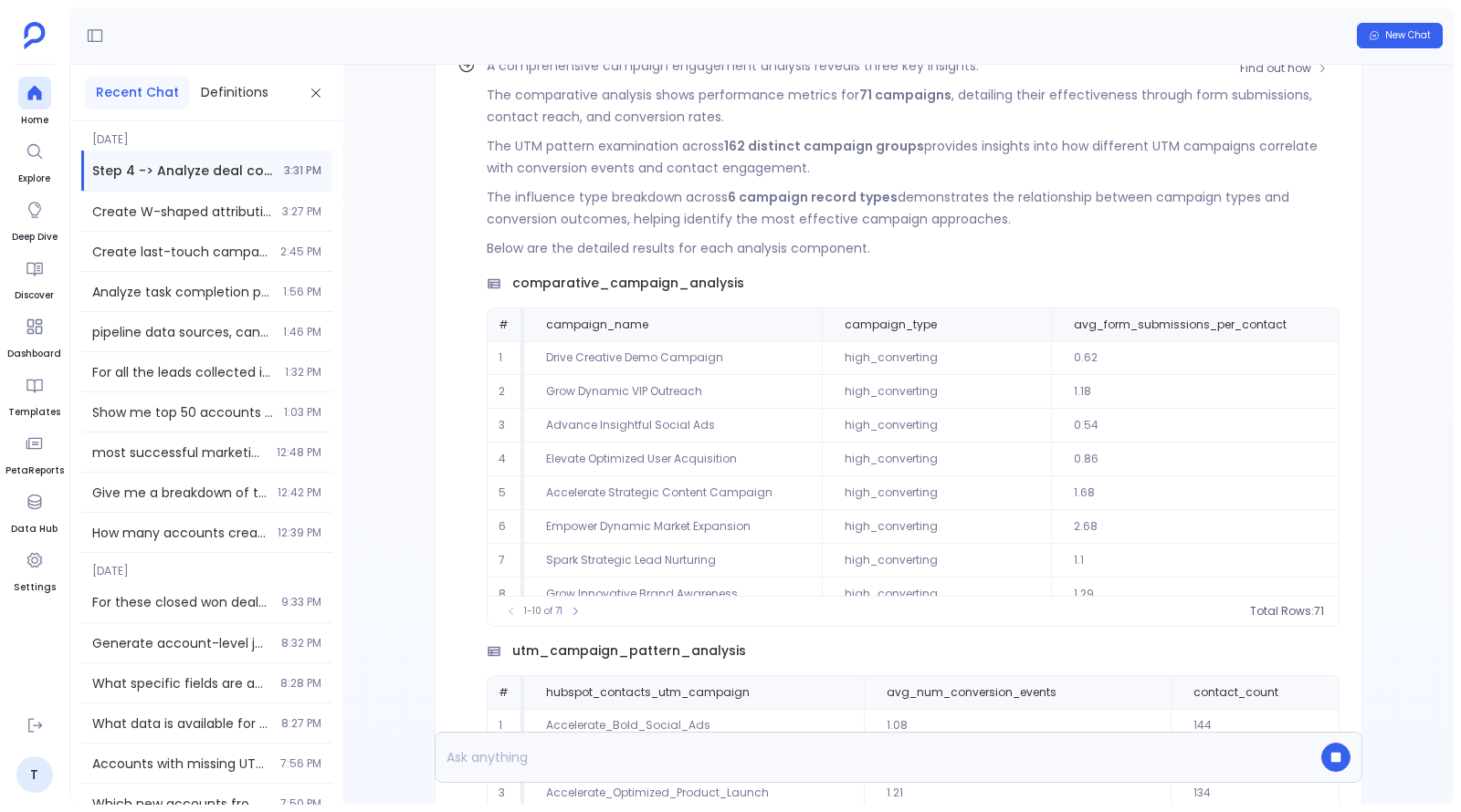
click at [756, 442] on td "Elevate Optimized User Acquisition" at bounding box center [673, 459] width 298 height 34
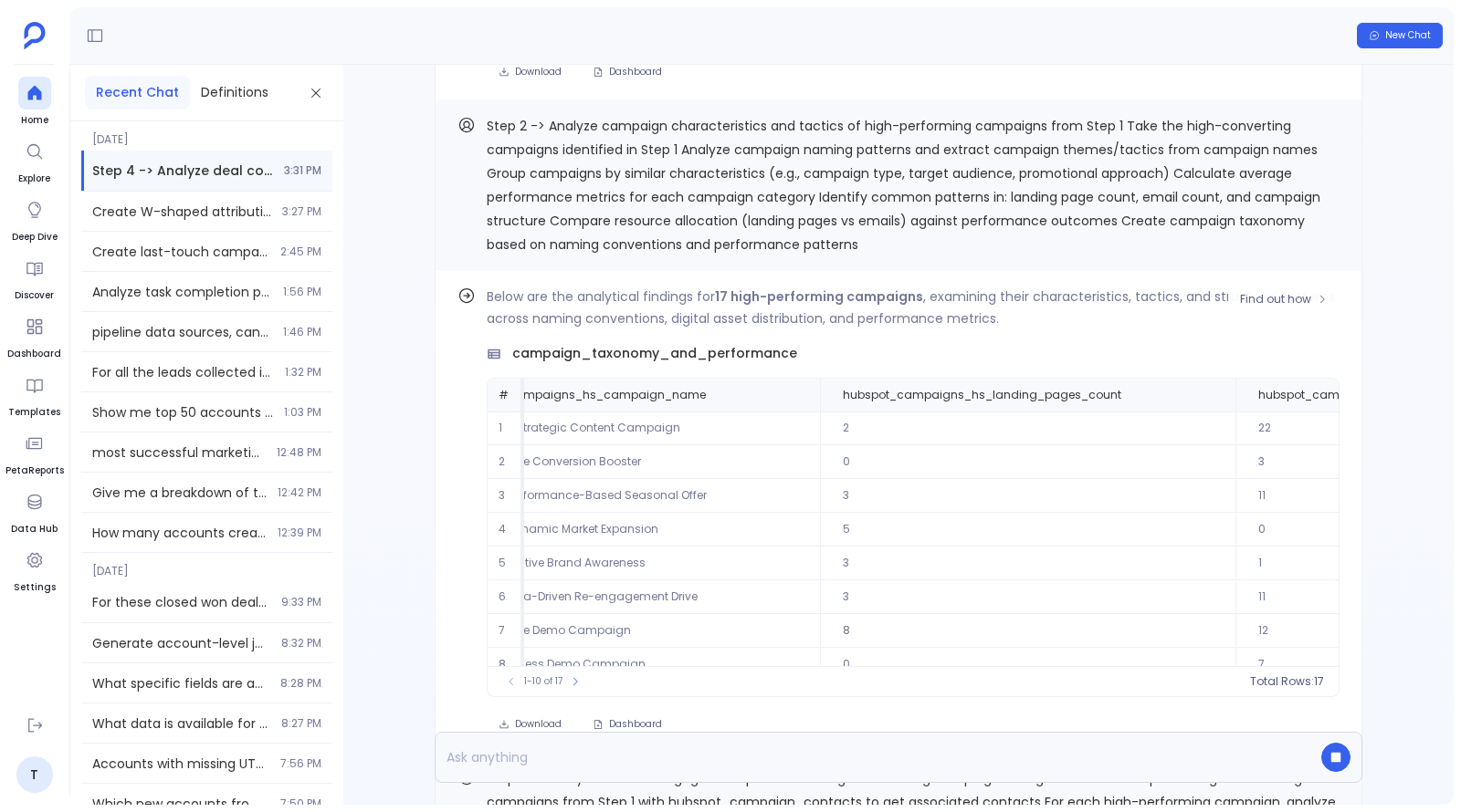
scroll to position [0, 0]
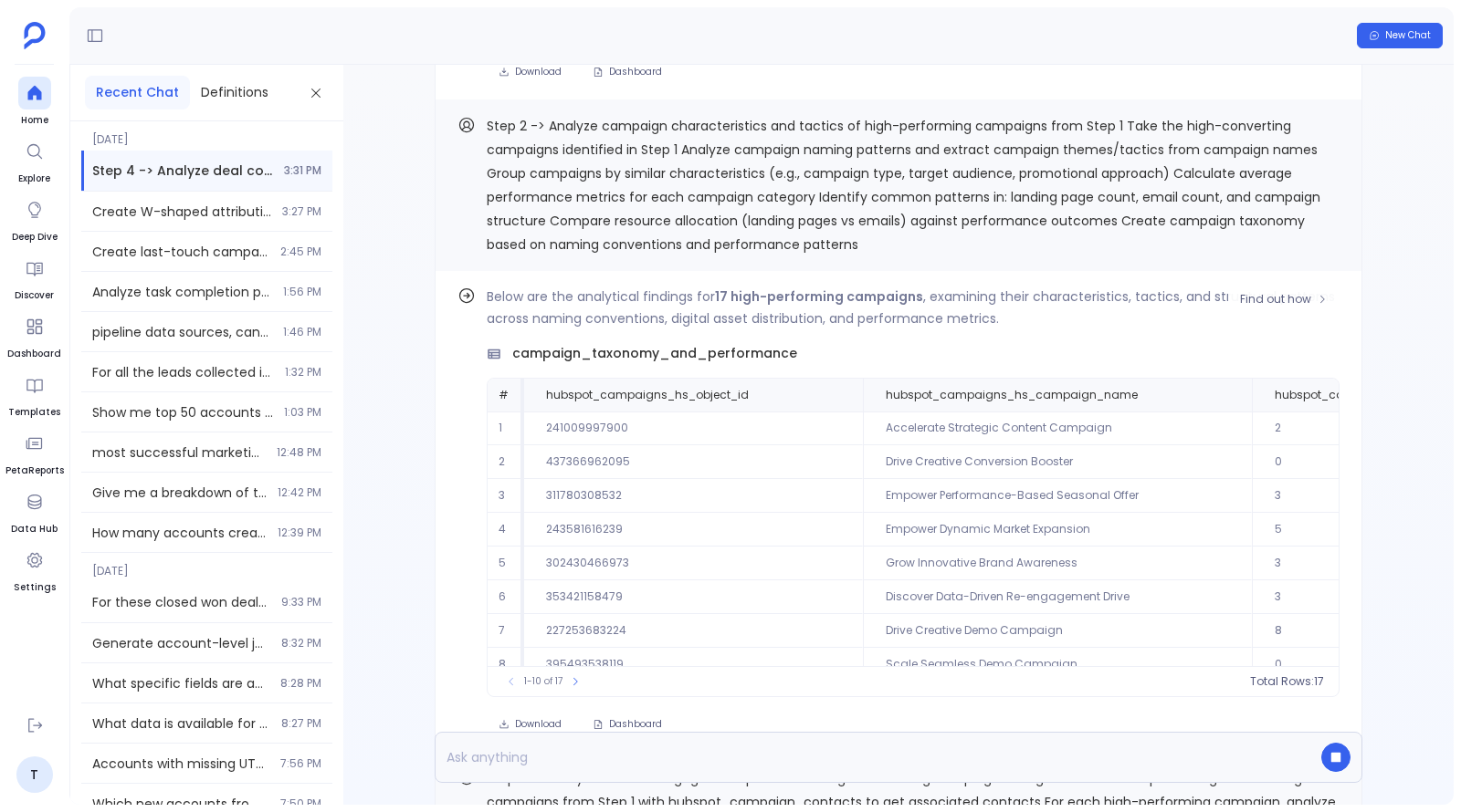
click at [853, 565] on td "302430466973" at bounding box center [694, 563] width 339 height 34
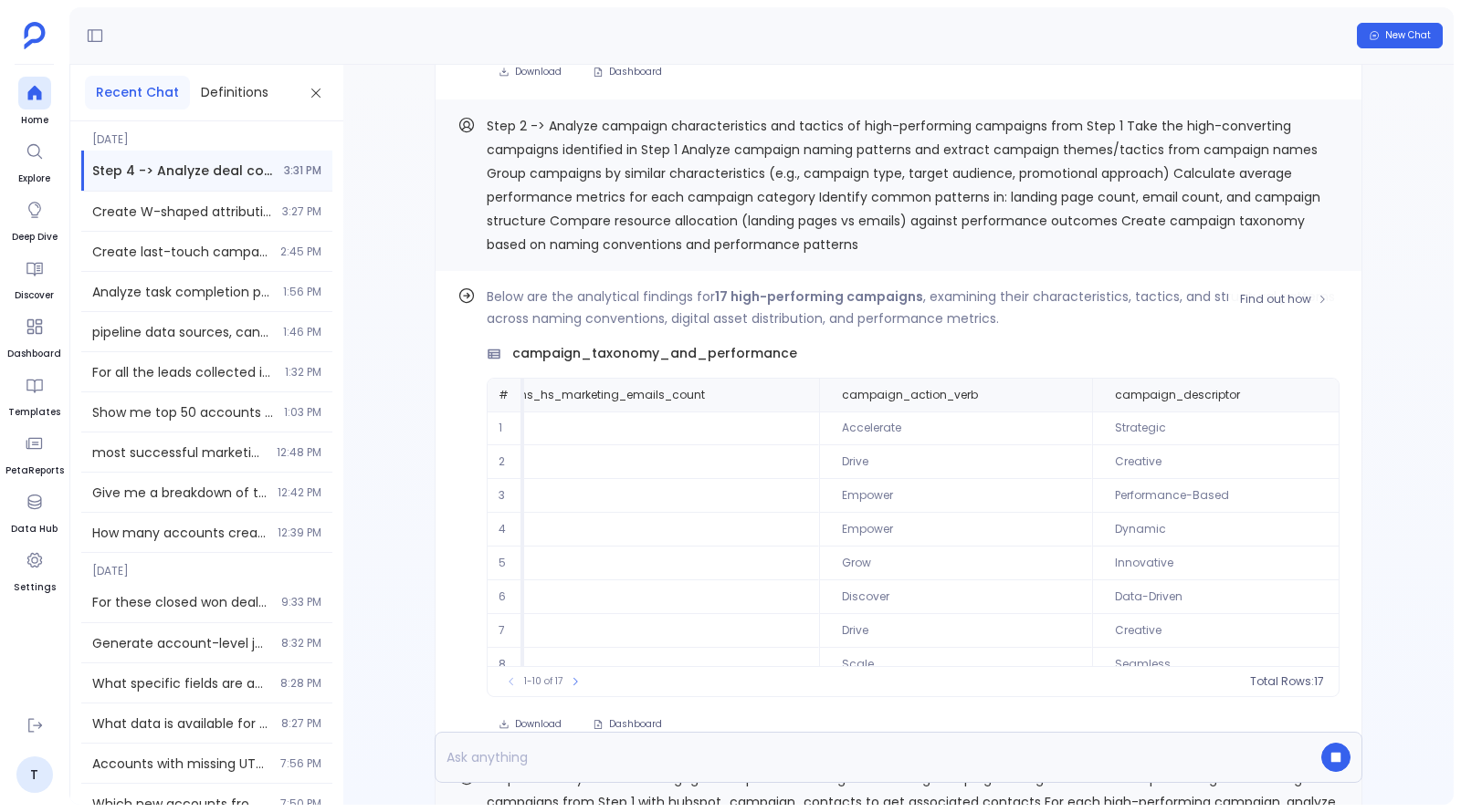
scroll to position [0, 1356]
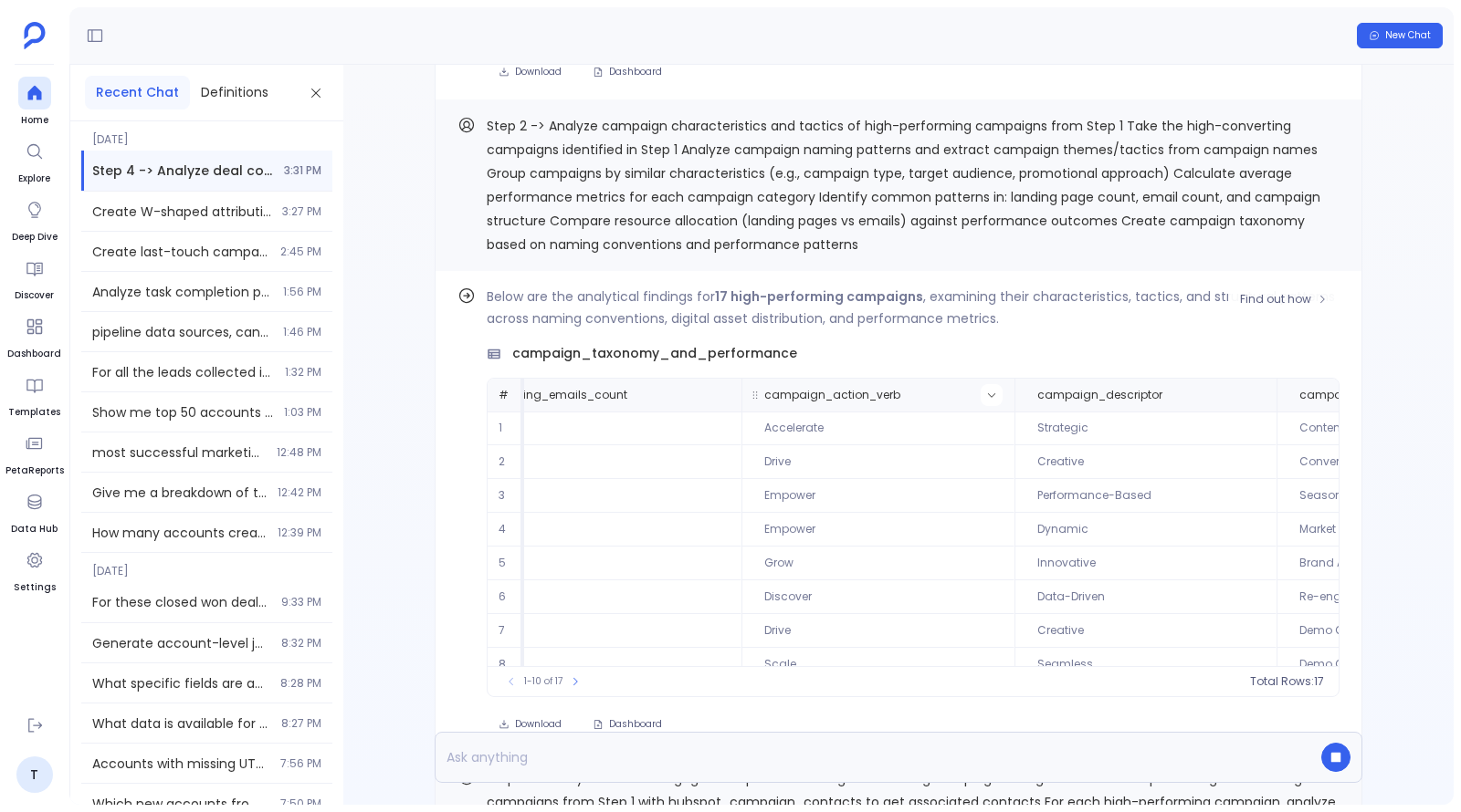
click at [986, 391] on icon at bounding box center [992, 396] width 11 height 11
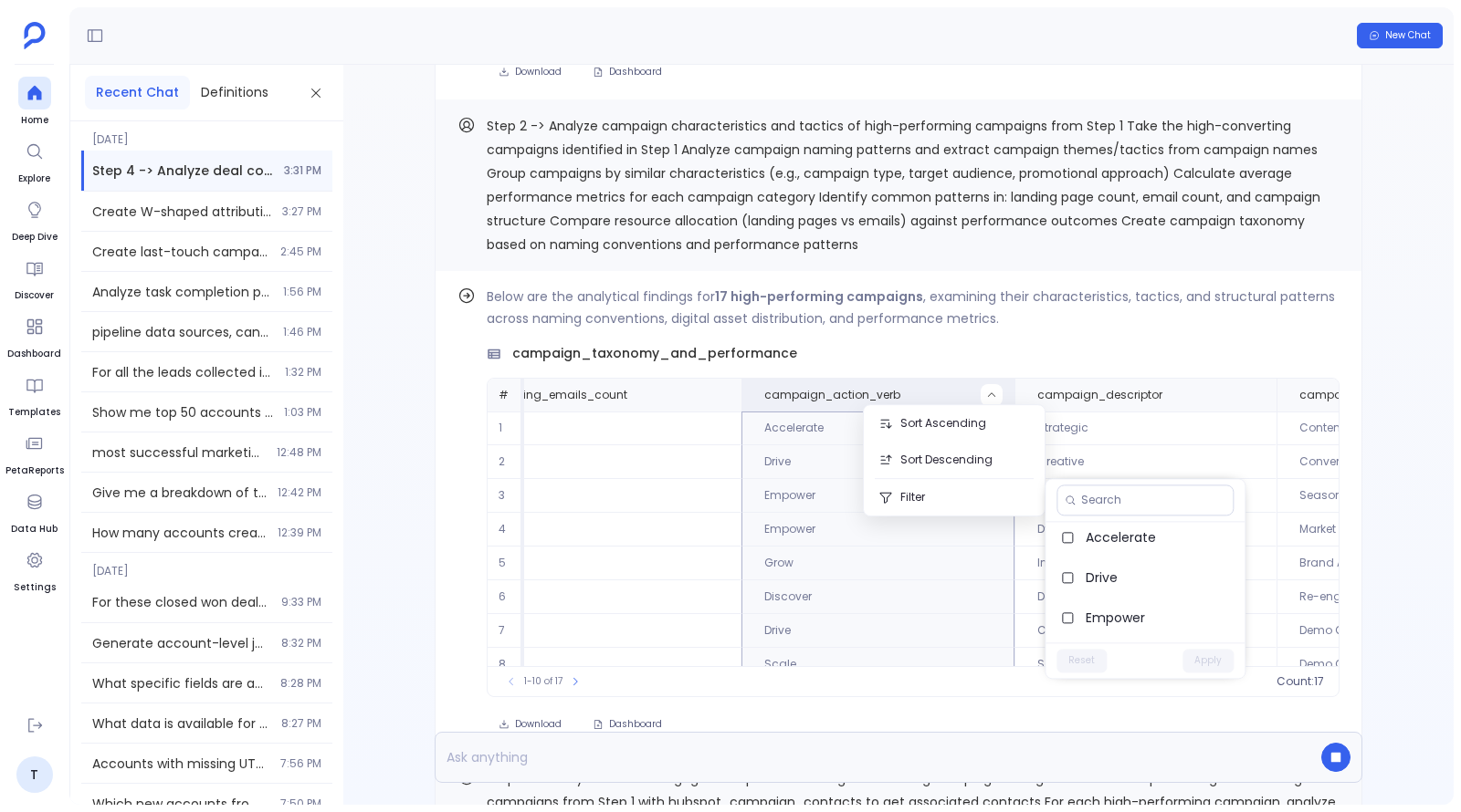
scroll to position [0, 0]
click at [1127, 586] on span "Drive" at bounding box center [1158, 583] width 144 height 19
click at [1226, 661] on button "Apply" at bounding box center [1208, 660] width 51 height 23
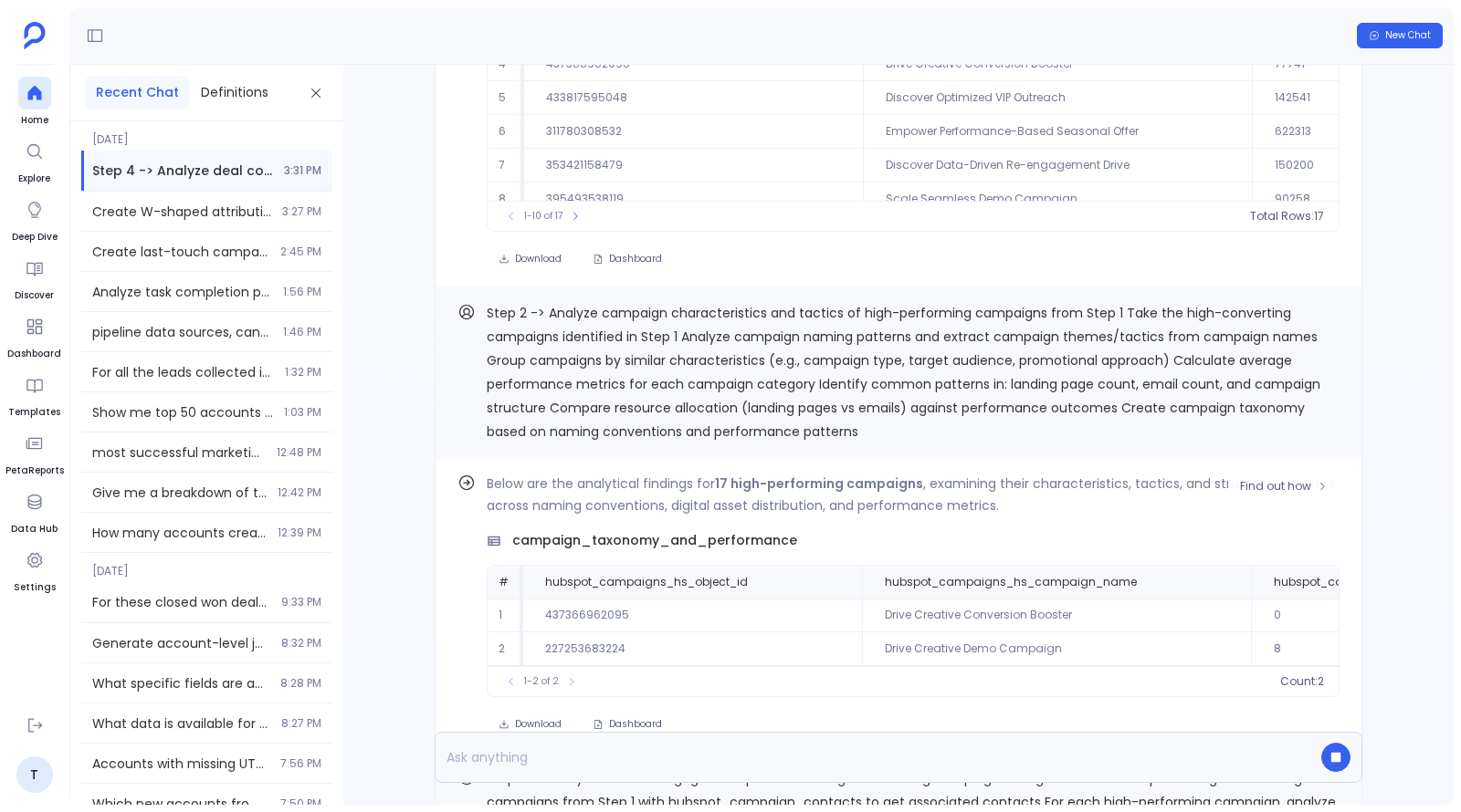
scroll to position [-3905, 0]
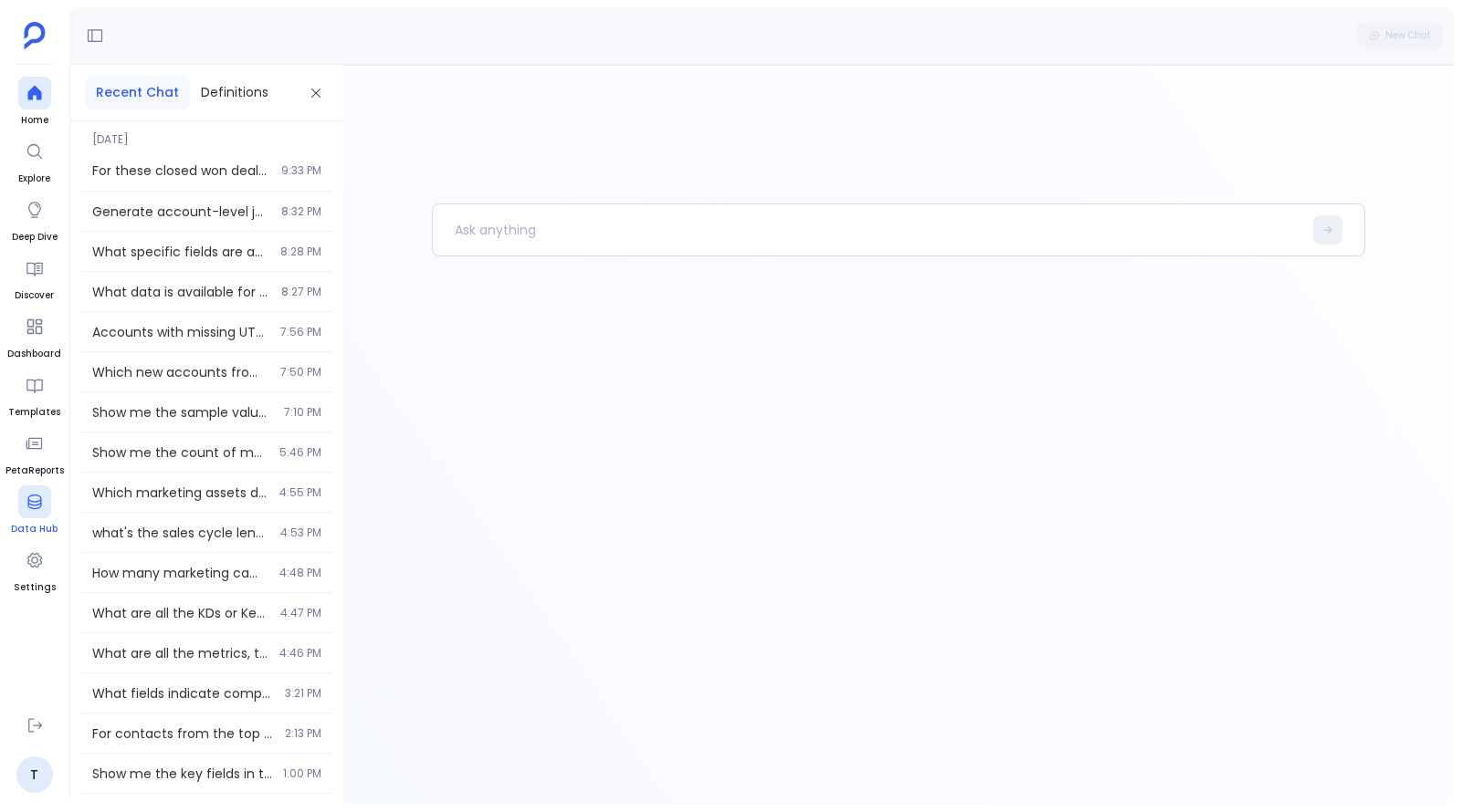
click at [47, 508] on div at bounding box center [35, 501] width 33 height 33
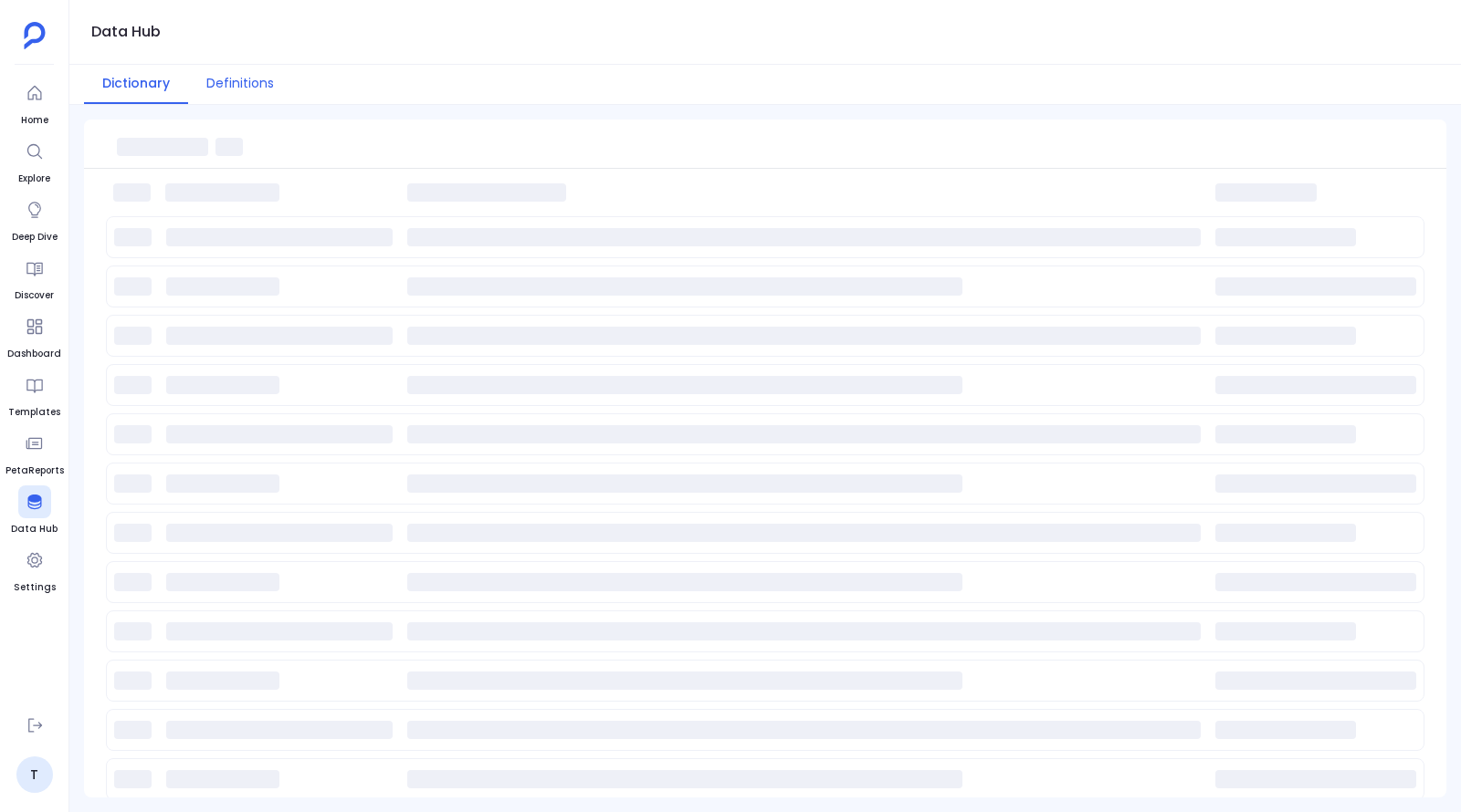
click at [265, 91] on button "Definitions" at bounding box center [240, 84] width 104 height 39
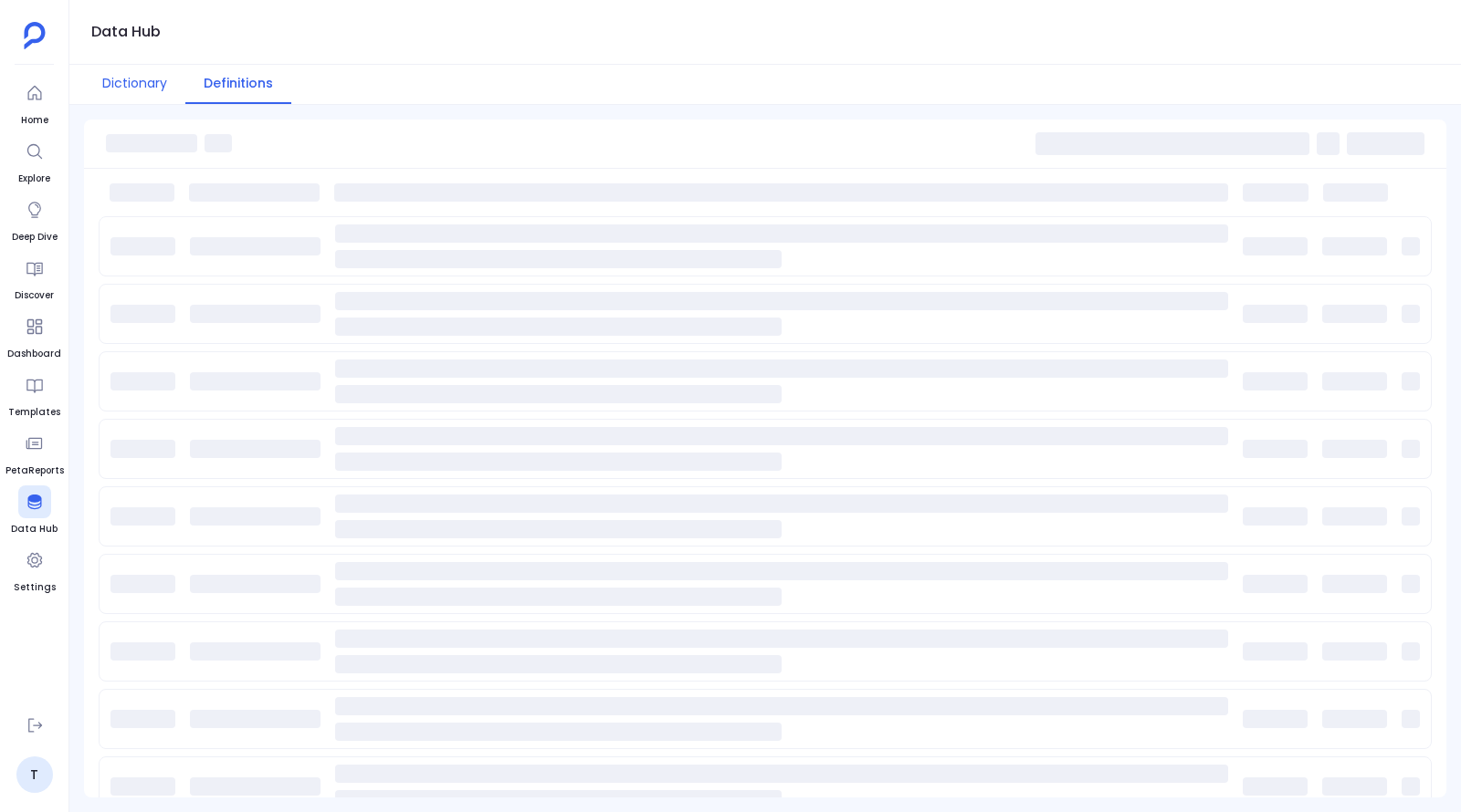
click at [171, 85] on button "Dictionary" at bounding box center [135, 84] width 101 height 39
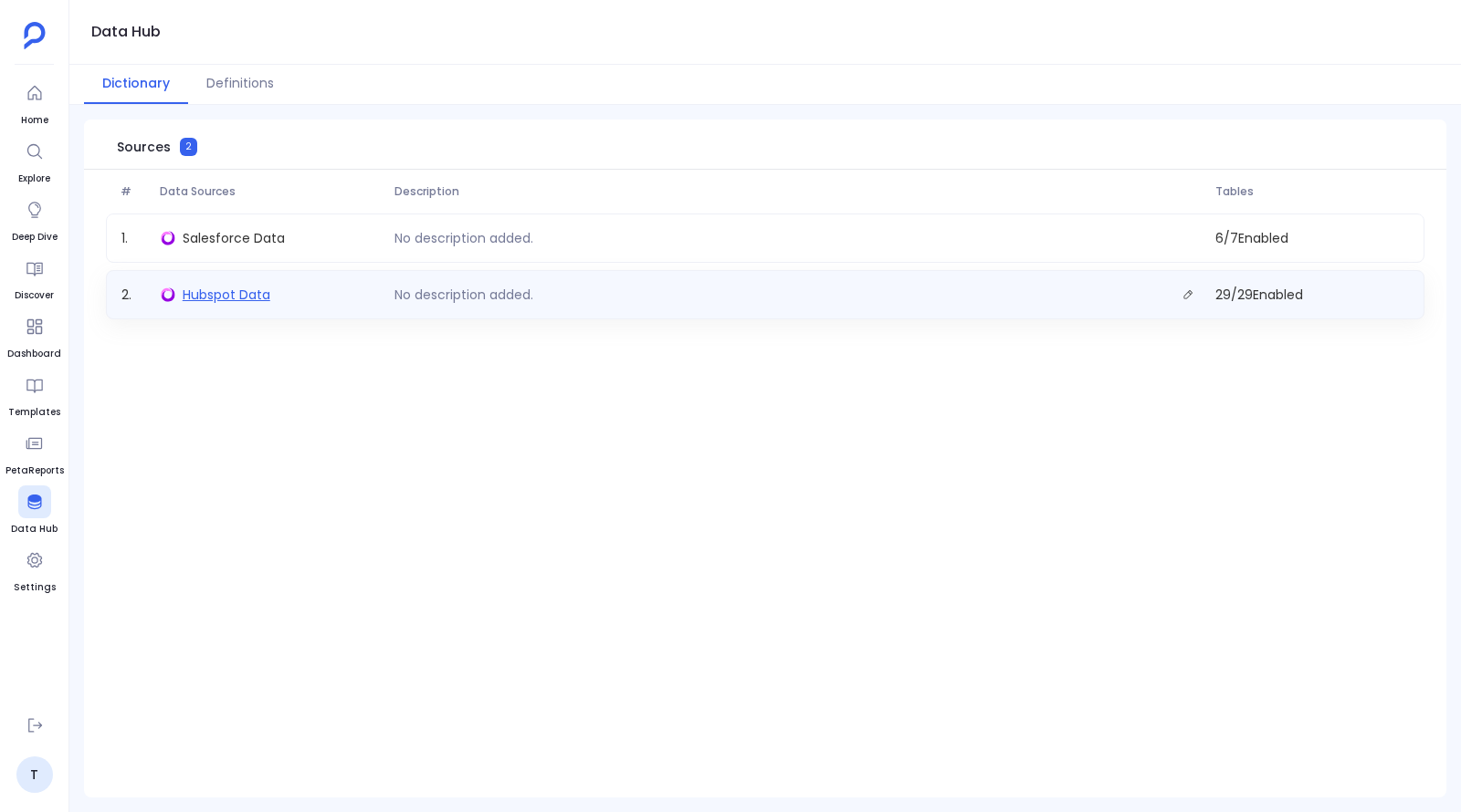
click at [260, 297] on span "Hubspot Data" at bounding box center [226, 295] width 88 height 19
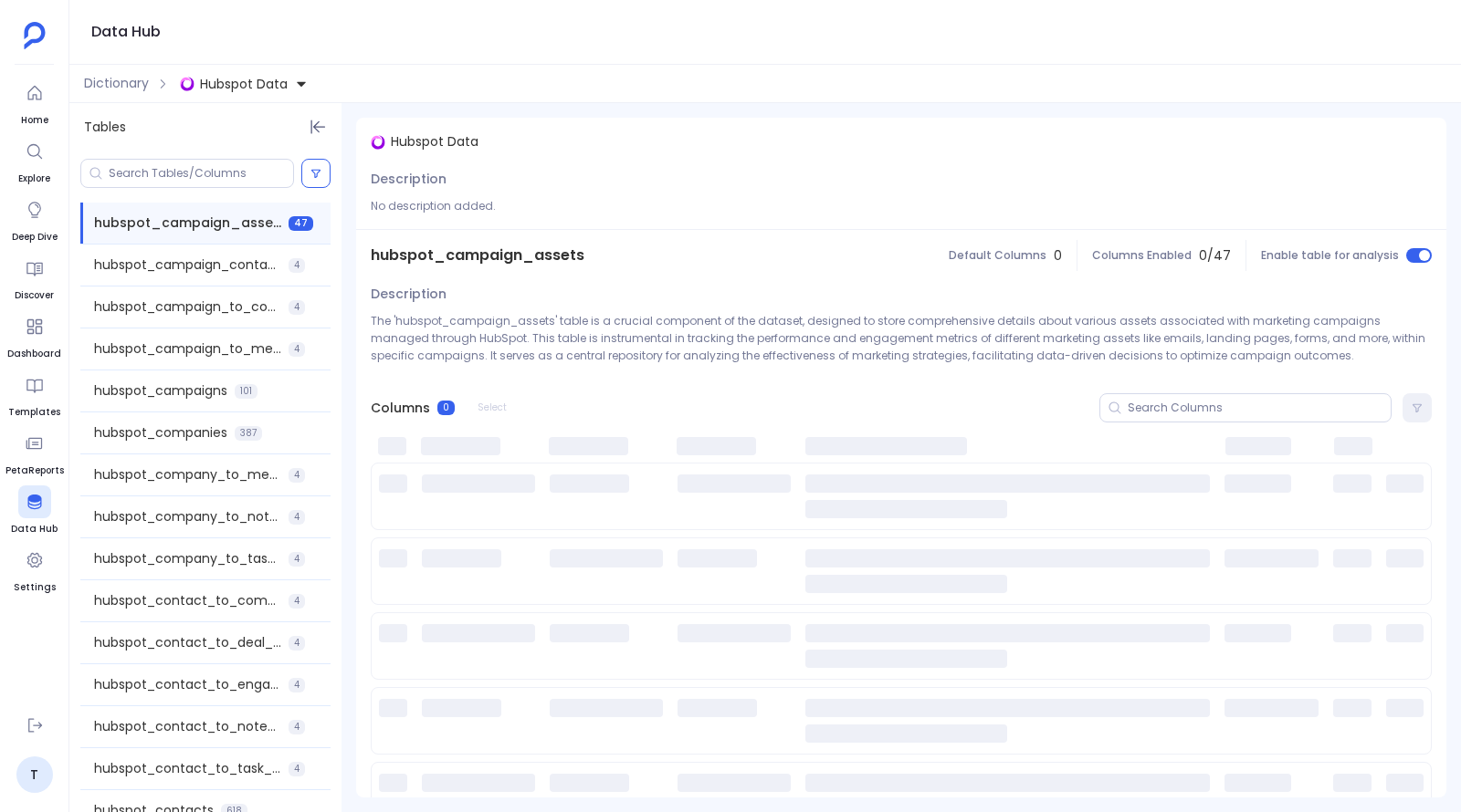
click at [235, 82] on span "Hubspot Data" at bounding box center [244, 84] width 88 height 19
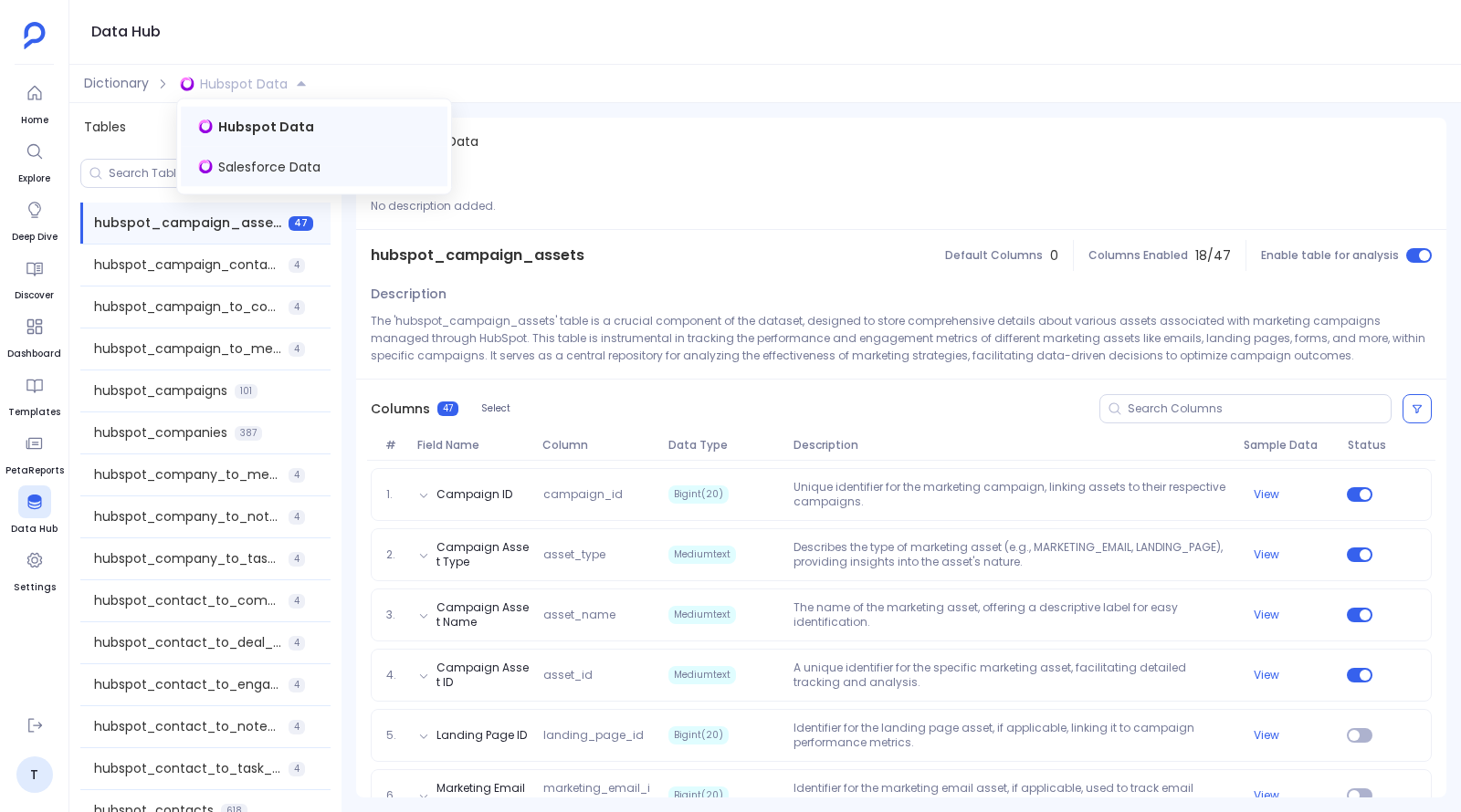
click at [256, 167] on span "Salesforce Data" at bounding box center [269, 167] width 102 height 19
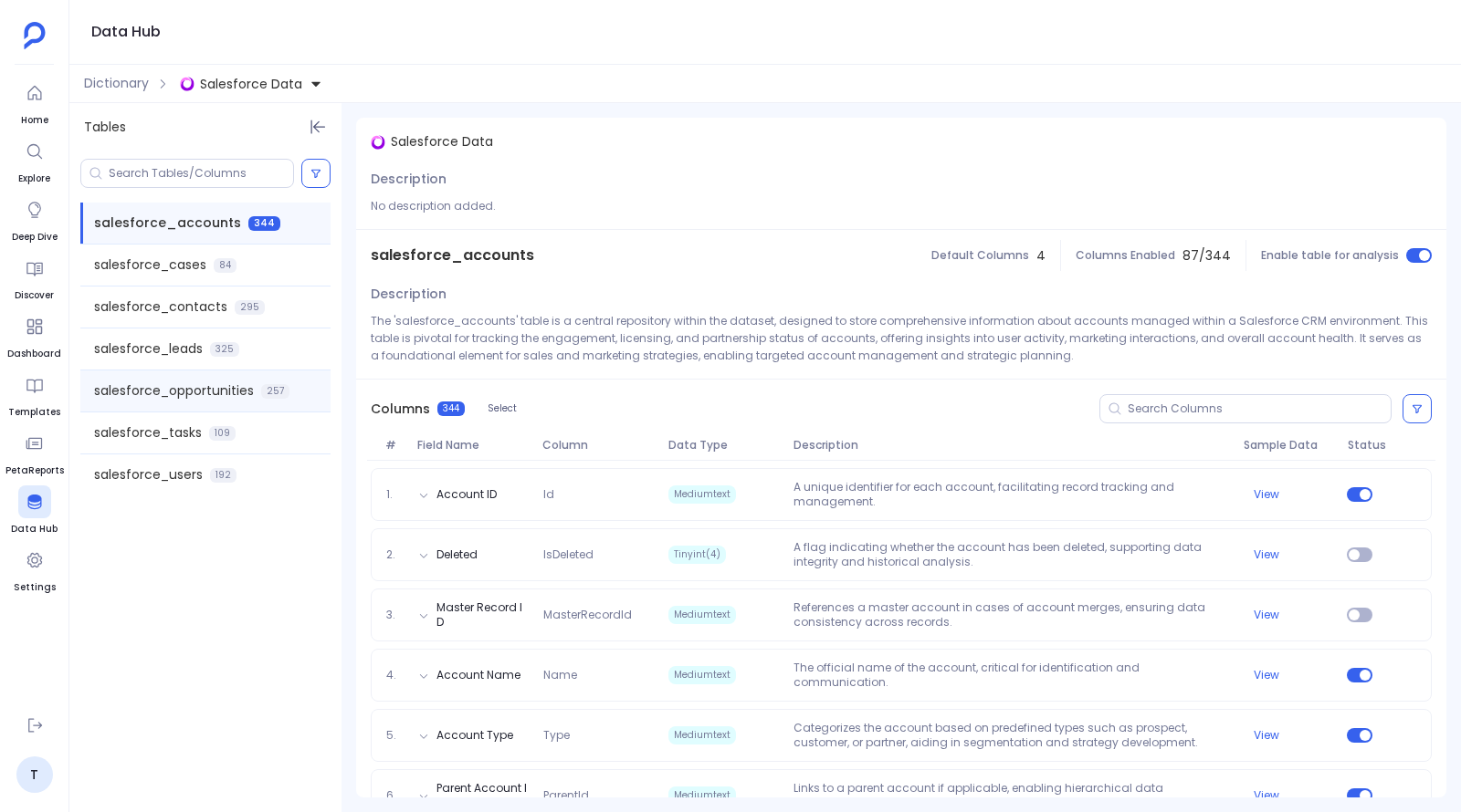
click at [198, 389] on span "salesforce_opportunities" at bounding box center [174, 391] width 160 height 19
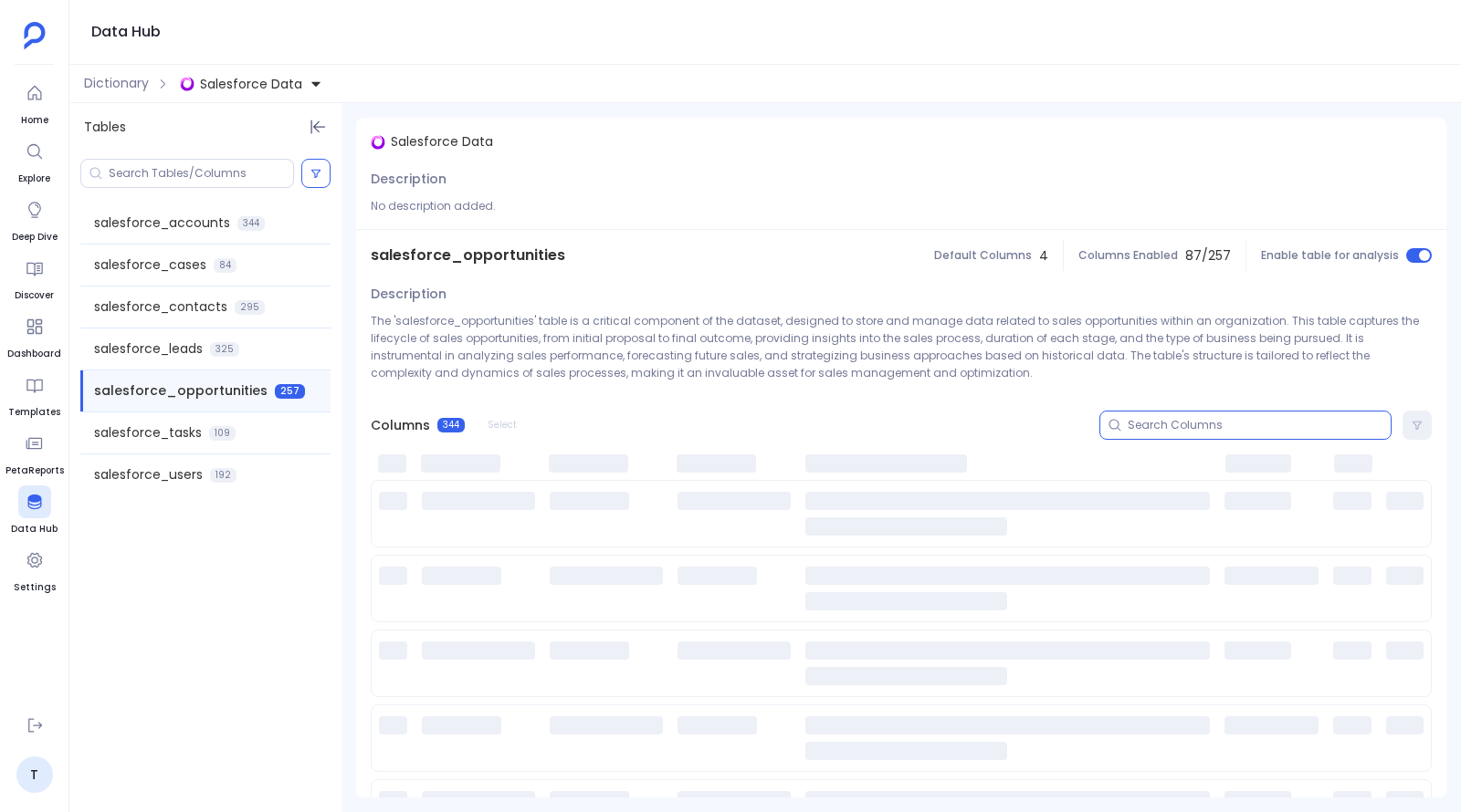
click at [1218, 426] on input at bounding box center [1259, 426] width 263 height 15
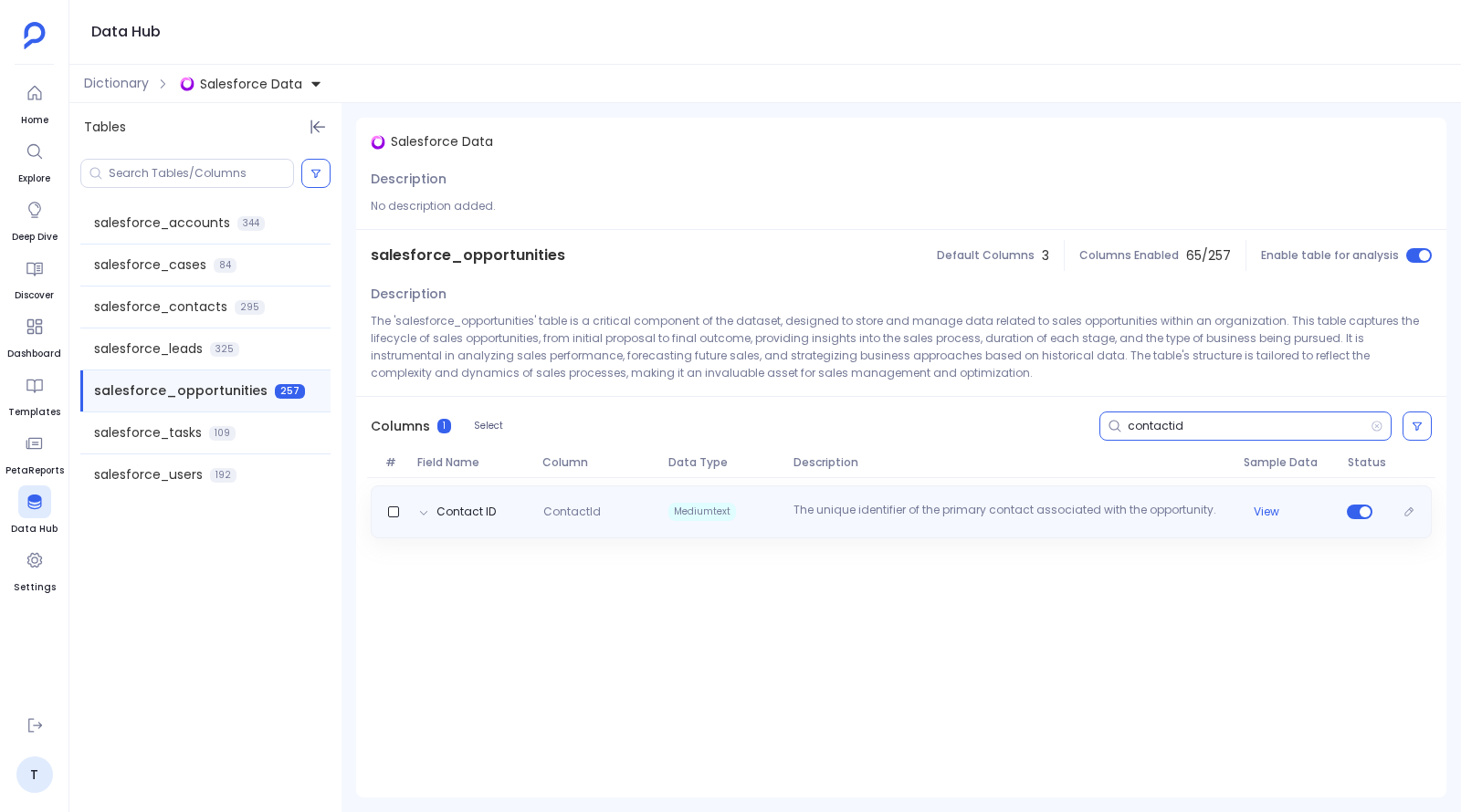
type input "contactid"
click at [940, 504] on p "The unique identifier of the primary contact associated with the opportunity." at bounding box center [1011, 513] width 449 height 19
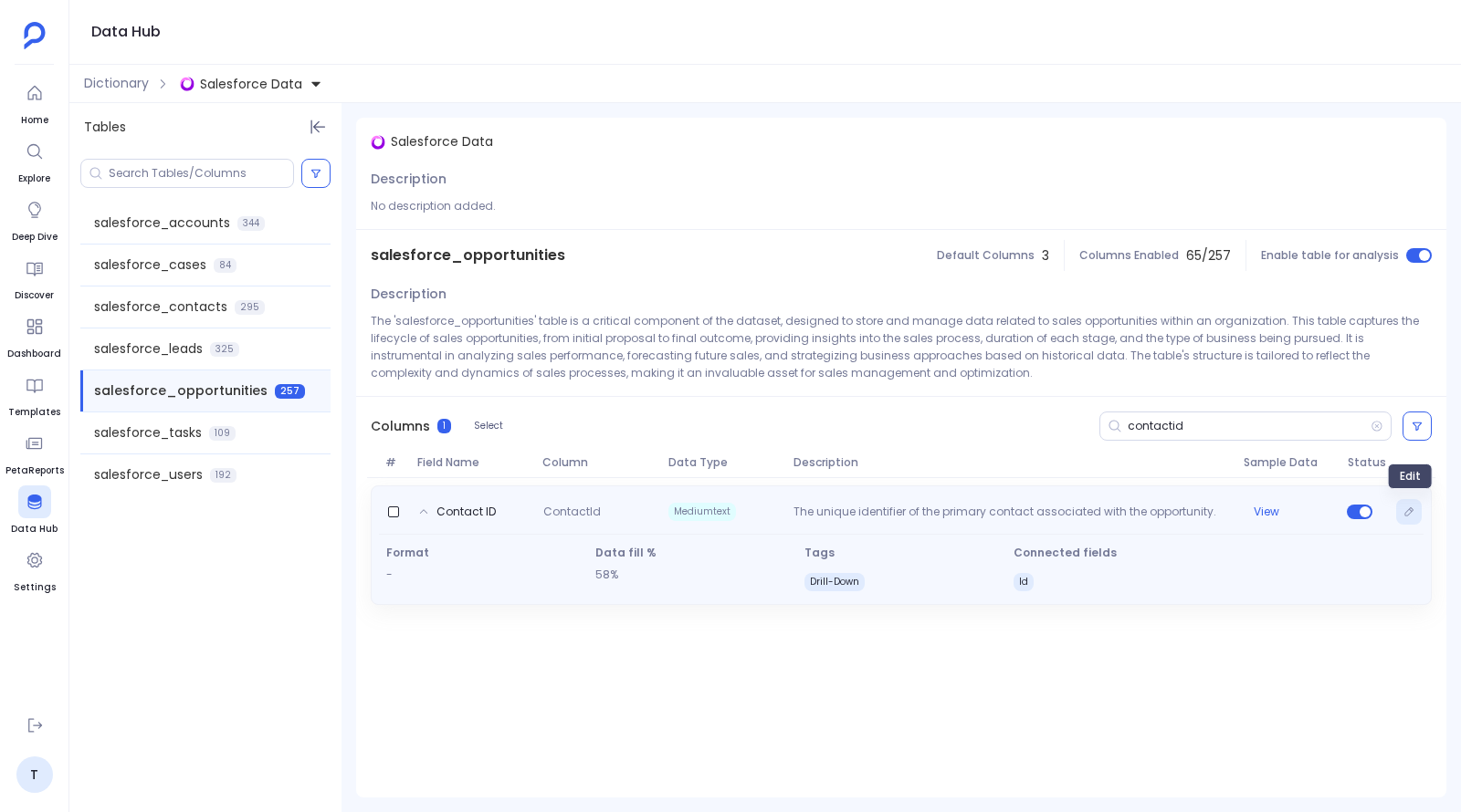
click at [1407, 507] on icon "Edit" at bounding box center [1410, 513] width 11 height 11
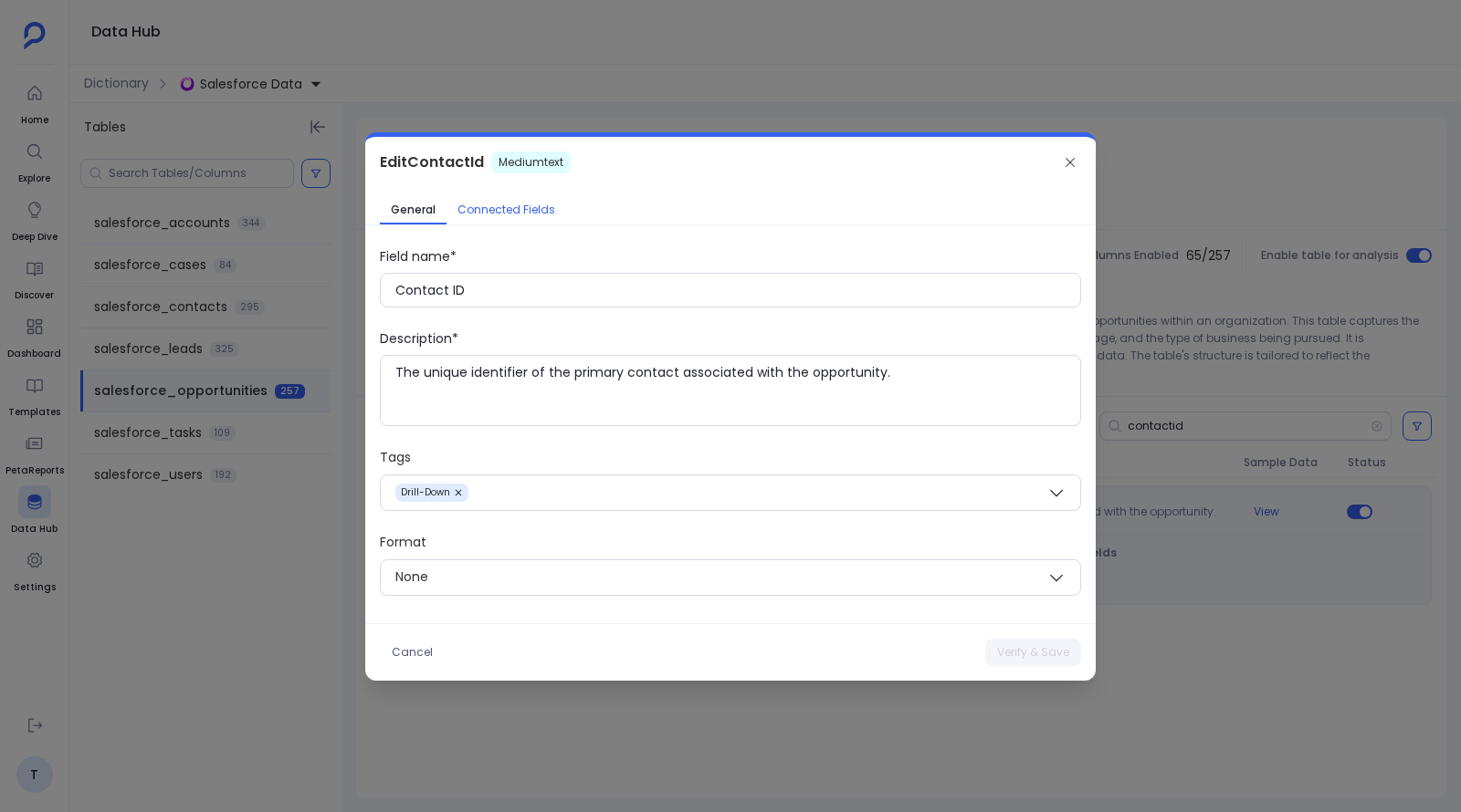
click at [540, 209] on span "Connected Fields" at bounding box center [506, 210] width 97 height 15
